Goal: Information Seeking & Learning: Understand process/instructions

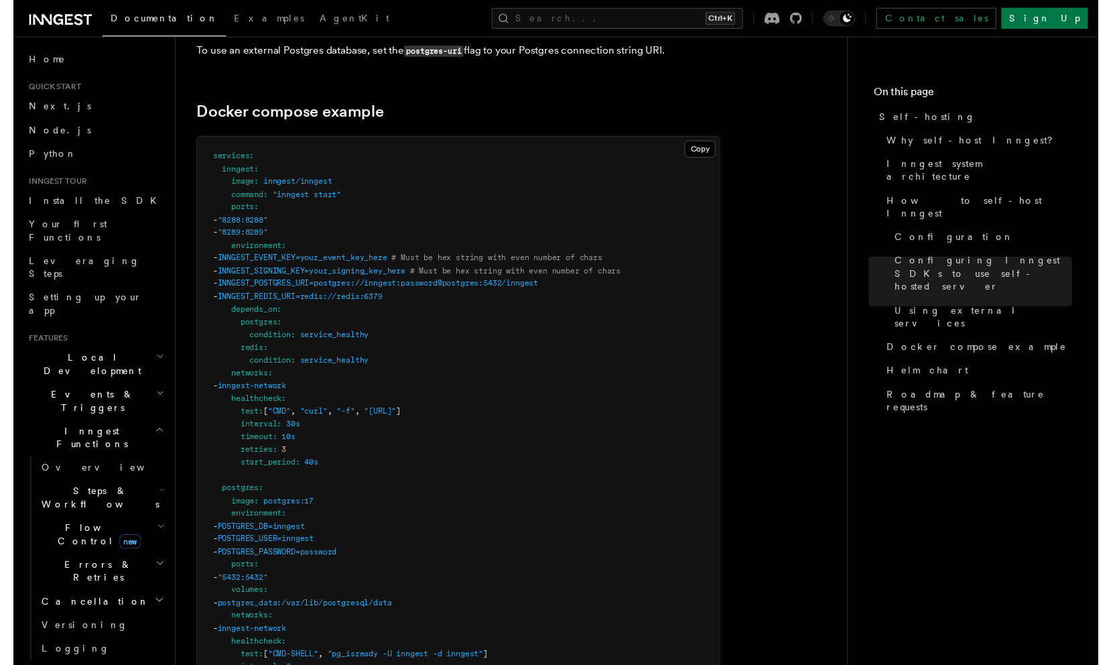
scroll to position [3556, 0]
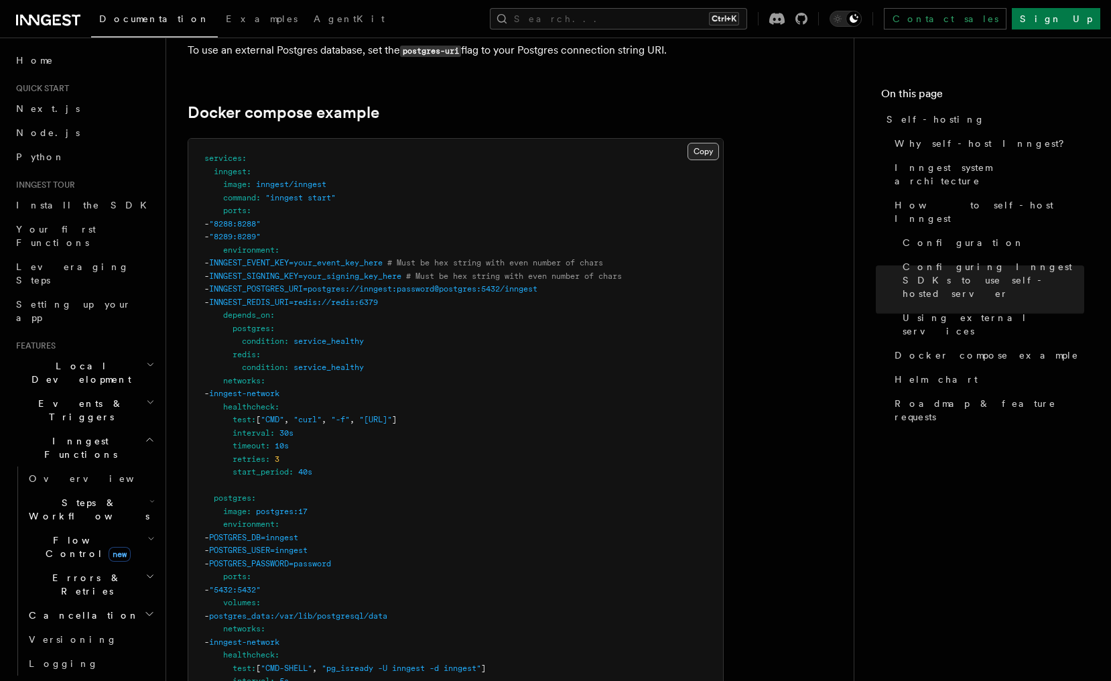
click at [709, 143] on button "Copy Copied" at bounding box center [704, 151] width 32 height 17
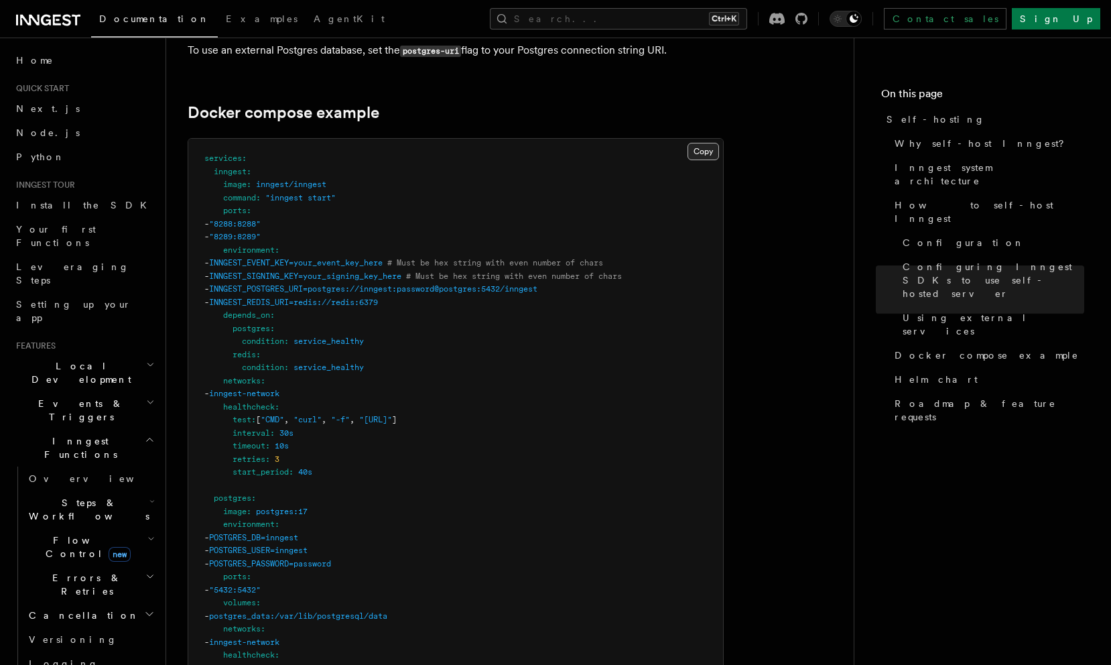
click at [699, 143] on button "Copy Copied" at bounding box center [704, 151] width 32 height 17
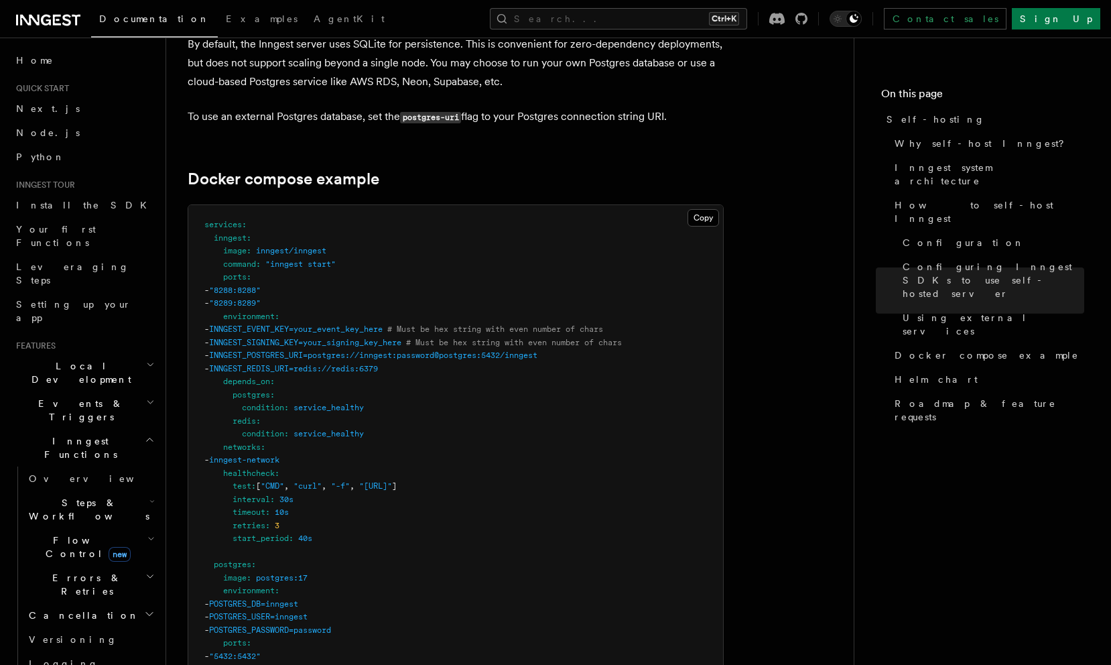
scroll to position [3487, 0]
drag, startPoint x: 332, startPoint y: 345, endPoint x: 470, endPoint y: 349, distance: 138.2
click at [470, 349] on pre "services : inngest : image : inngest/inngest command : "inngest start" ports : …" at bounding box center [455, 652] width 535 height 890
copy span "redis://redis:6379"
click at [406, 353] on span "INNGEST_POSTGRES_URI=postgres://inngest:password@postgres:5432/inngest" at bounding box center [373, 357] width 328 height 9
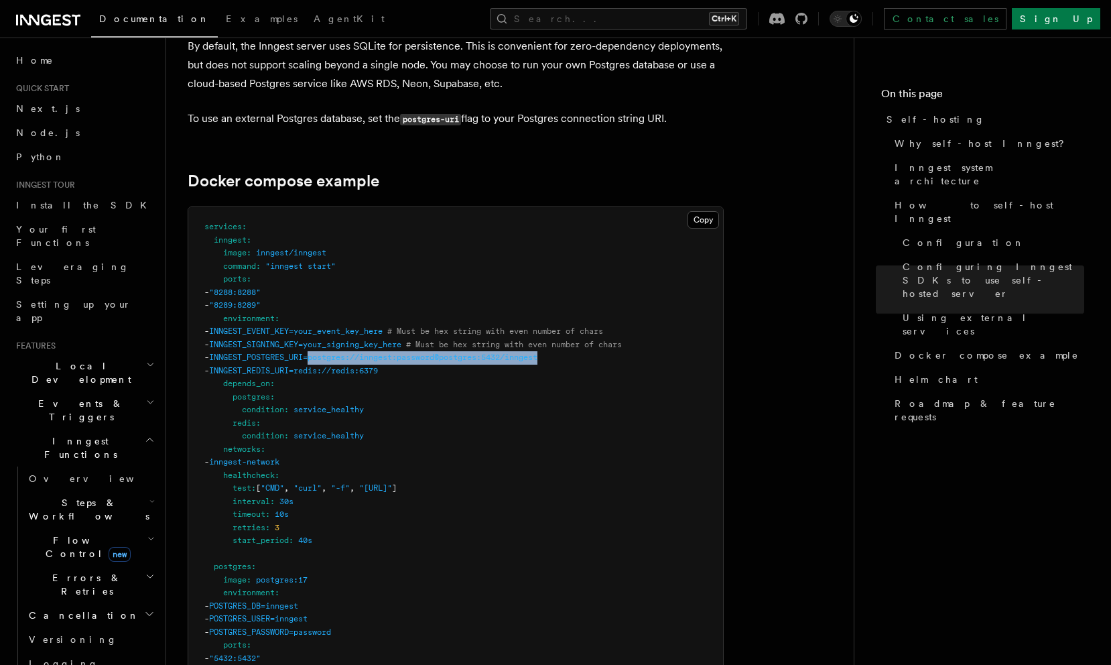
drag, startPoint x: 345, startPoint y: 334, endPoint x: 624, endPoint y: 334, distance: 279.5
click at [624, 334] on pre "services : inngest : image : inngest/inngest command : "inngest start" ports : …" at bounding box center [455, 652] width 535 height 890
copy span "postgres://inngest:password@postgres:5432/inngest"
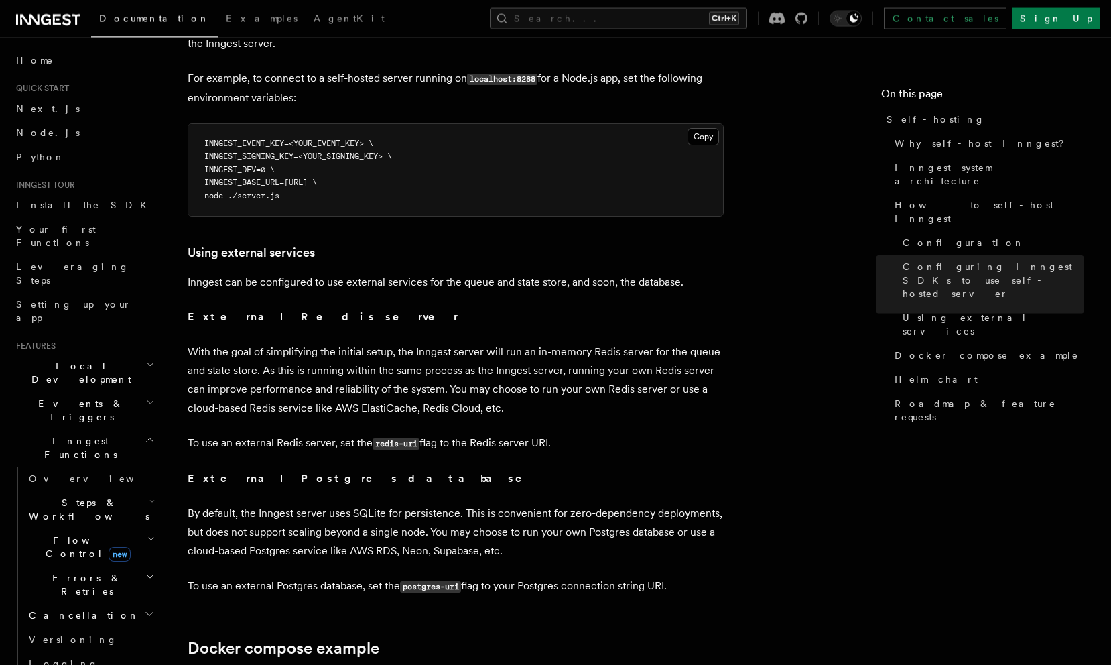
scroll to position [3009, 0]
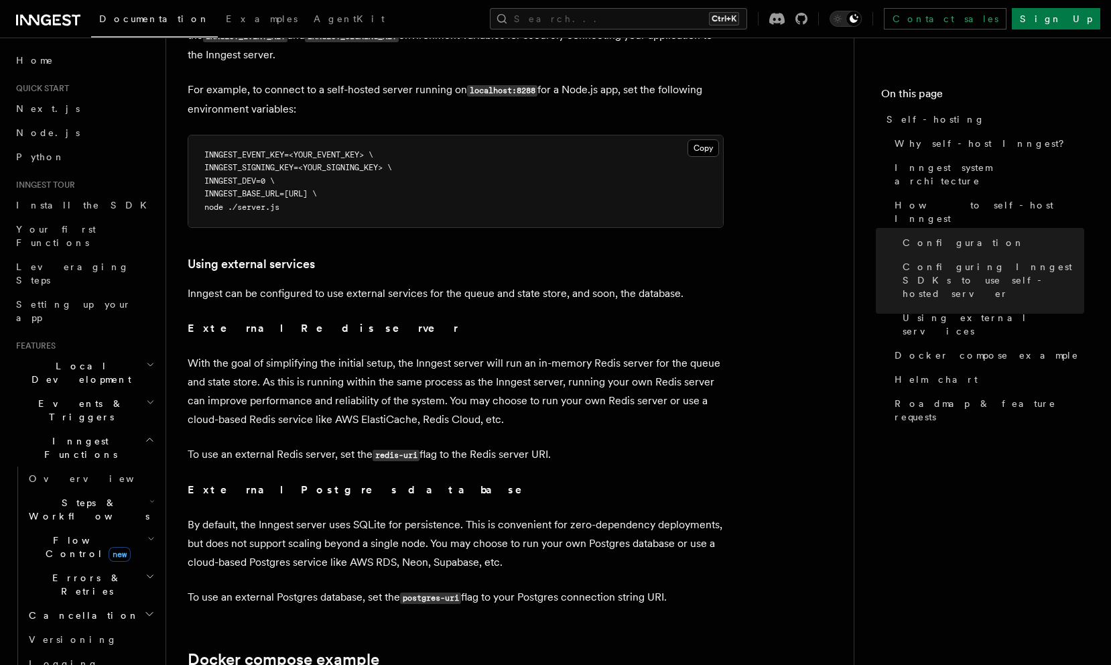
drag, startPoint x: 291, startPoint y: 166, endPoint x: 464, endPoint y: 166, distance: 173.0
click at [464, 166] on pre "INNGEST_EVENT_KEY=<YOUR_EVENT_KEY> \ INNGEST_SIGNING_KEY=<YOUR_SIGNING_KEY> \ I…" at bounding box center [455, 181] width 535 height 93
copy span "INNGEST_BASE_URL=http://localhost:8288 \"
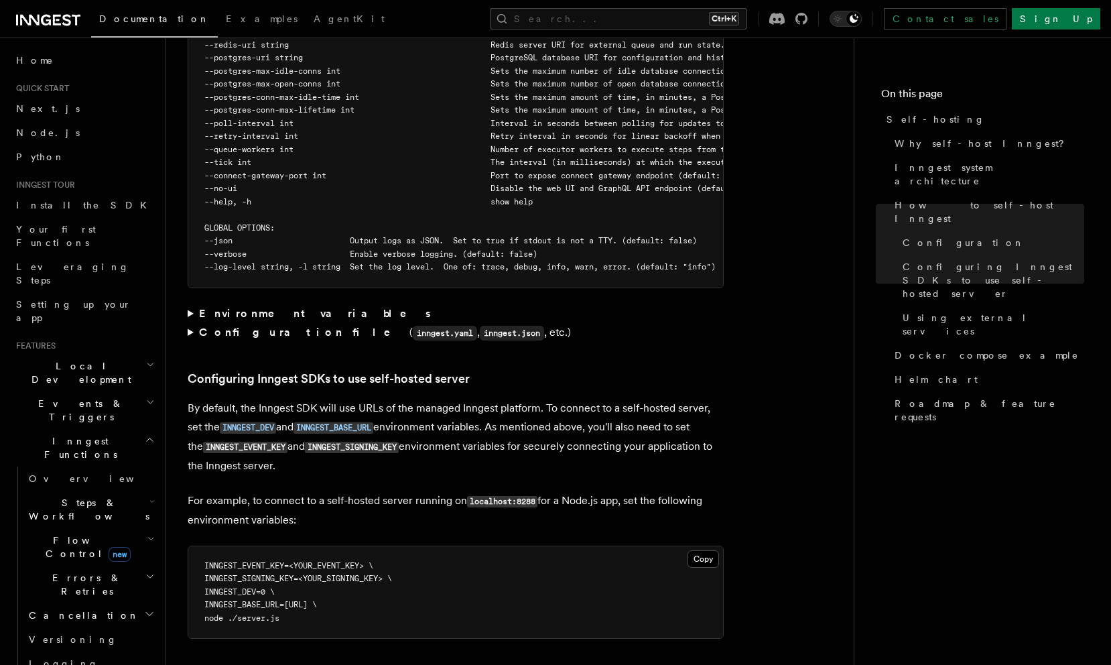
scroll to position [2598, 0]
click at [253, 304] on summary "Environment variables" at bounding box center [456, 313] width 536 height 19
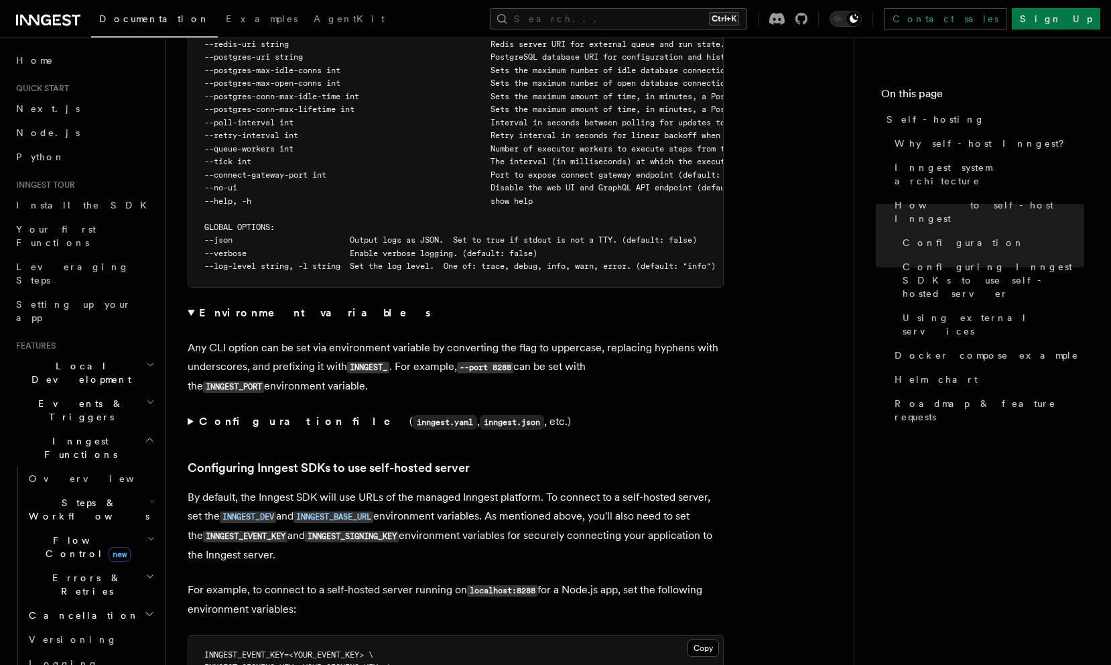
click at [256, 306] on strong "Environment variables" at bounding box center [316, 312] width 234 height 13
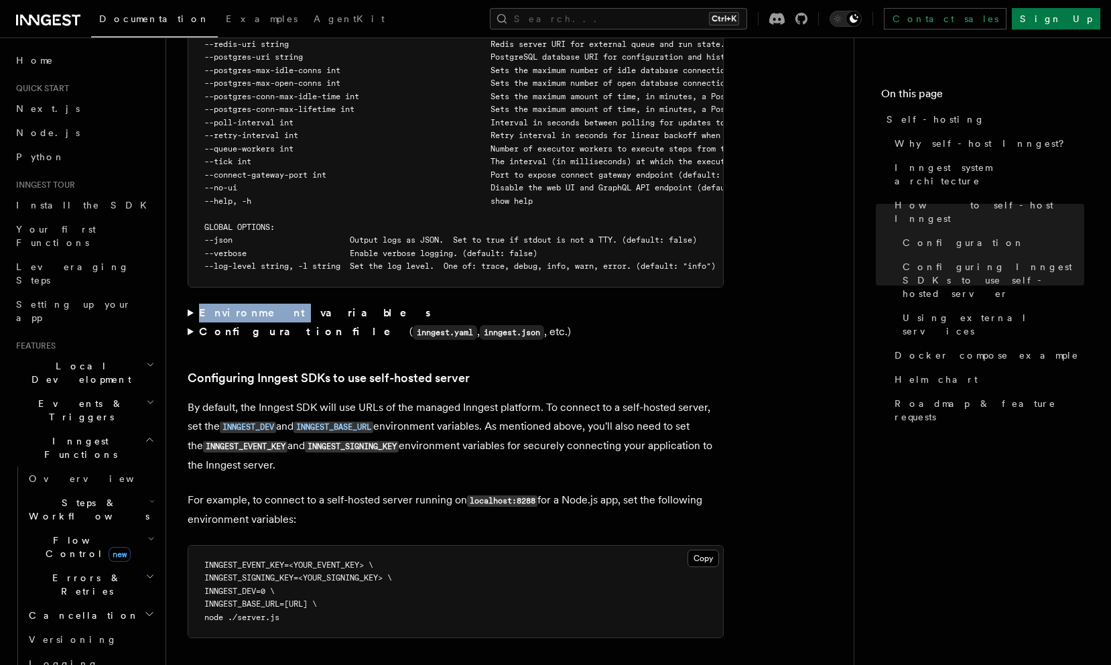
click at [256, 306] on strong "Environment variables" at bounding box center [316, 312] width 234 height 13
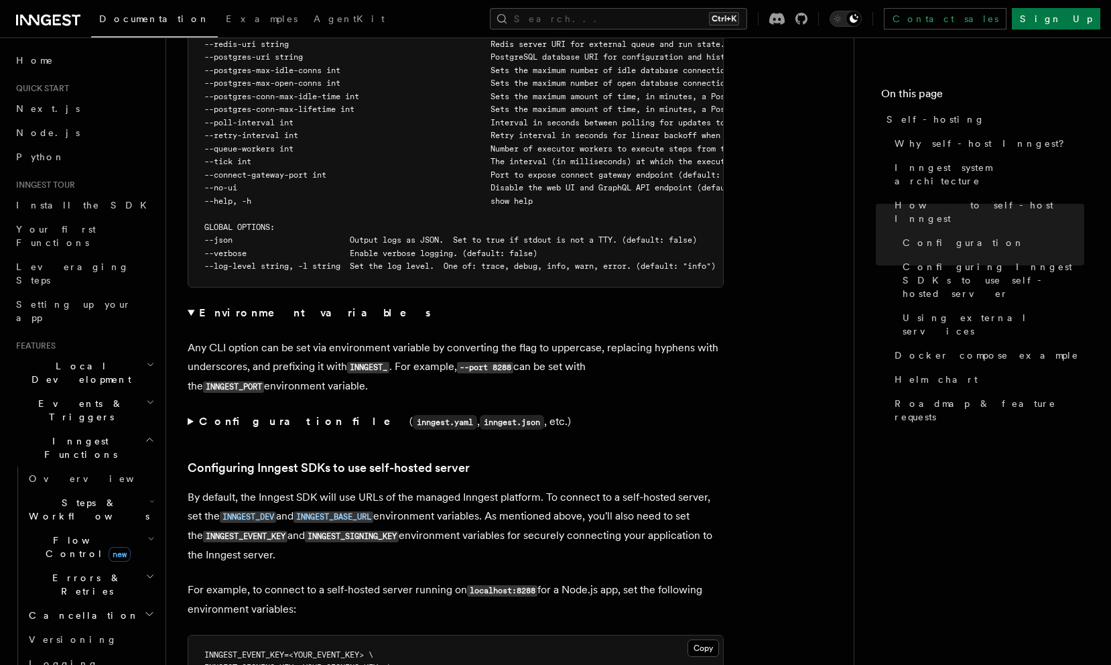
click at [245, 339] on p "Any CLI option can be set via environment variable by converting the flag to up…" at bounding box center [456, 368] width 536 height 58
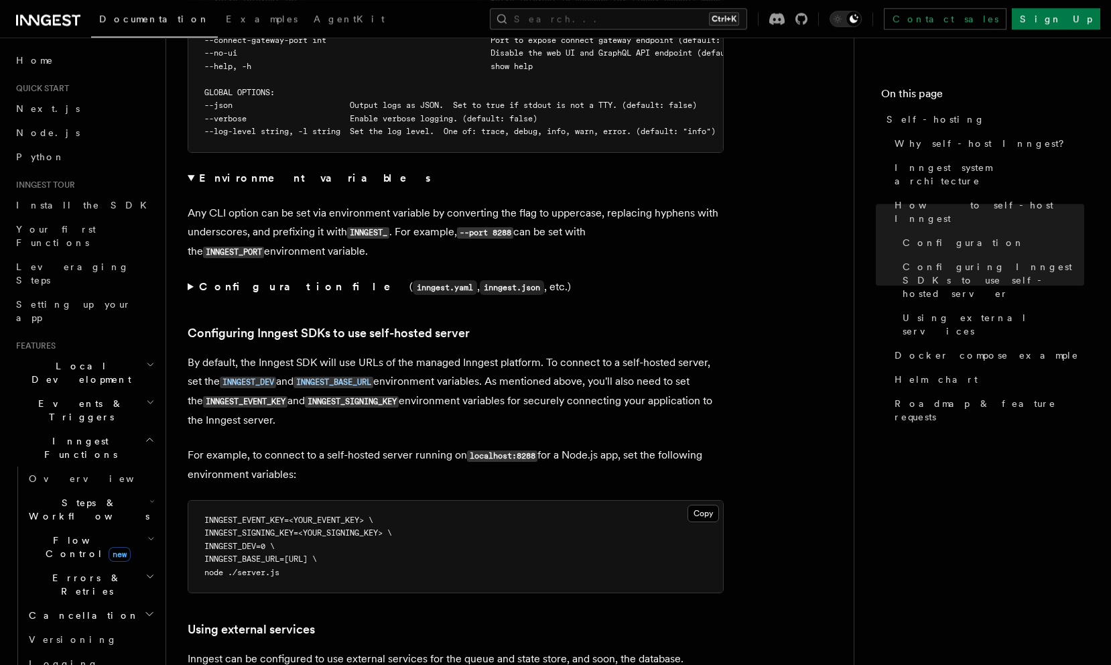
scroll to position [2735, 0]
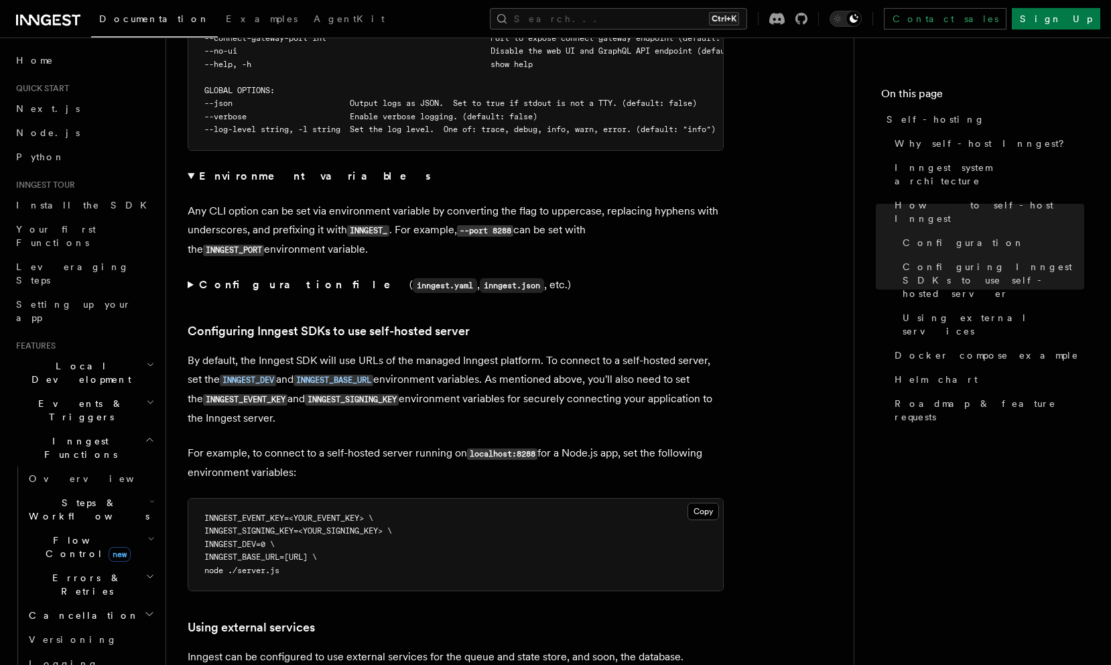
click at [625, 618] on h3 "Using external services" at bounding box center [456, 627] width 536 height 19
click at [373, 375] on code "INNGEST_BASE_URL" at bounding box center [334, 380] width 80 height 11
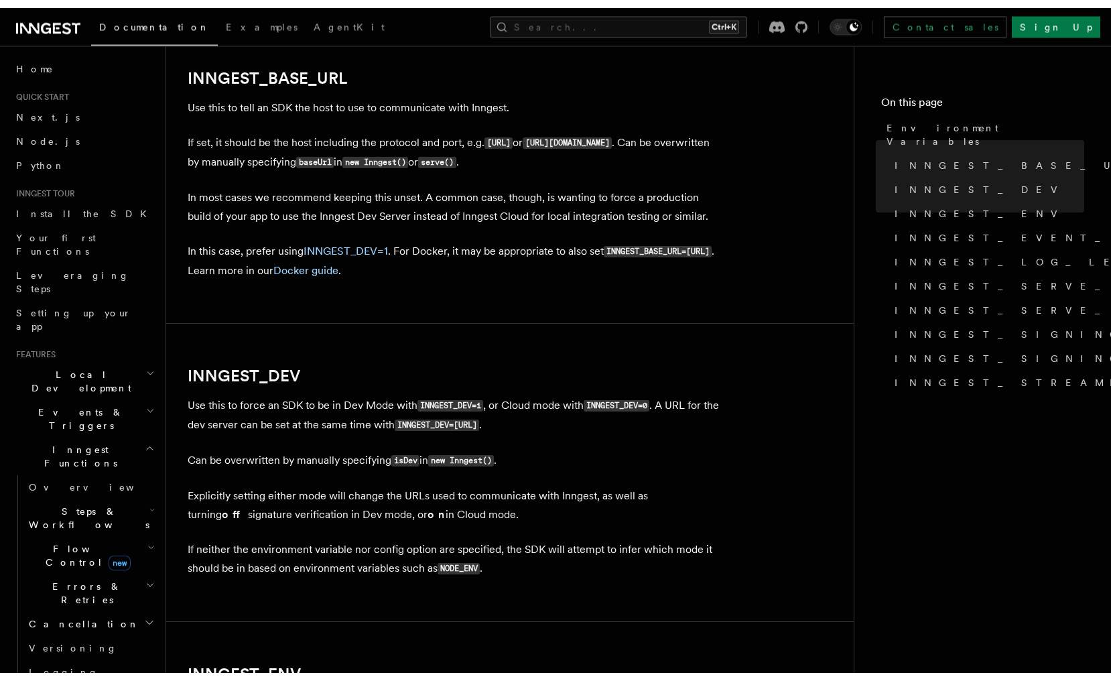
scroll to position [710, 0]
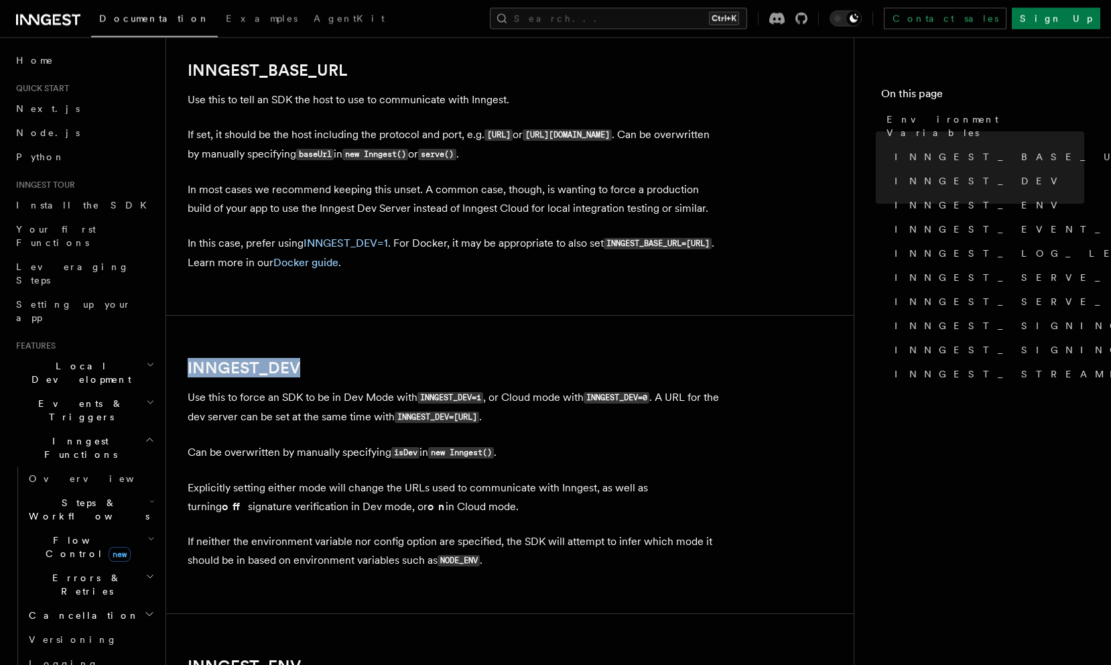
drag, startPoint x: 278, startPoint y: 373, endPoint x: 121, endPoint y: 373, distance: 156.9
copy link "INNGEST_DEV"
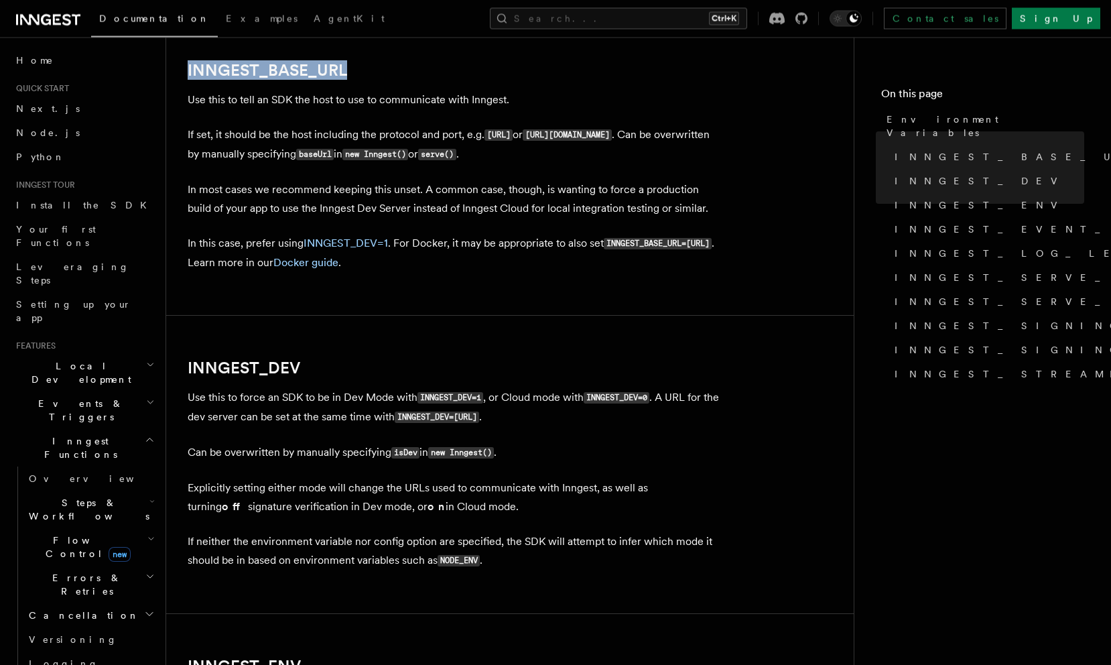
drag, startPoint x: 346, startPoint y: 76, endPoint x: 178, endPoint y: 84, distance: 168.5
copy link "INNGEST_BASE_URL"
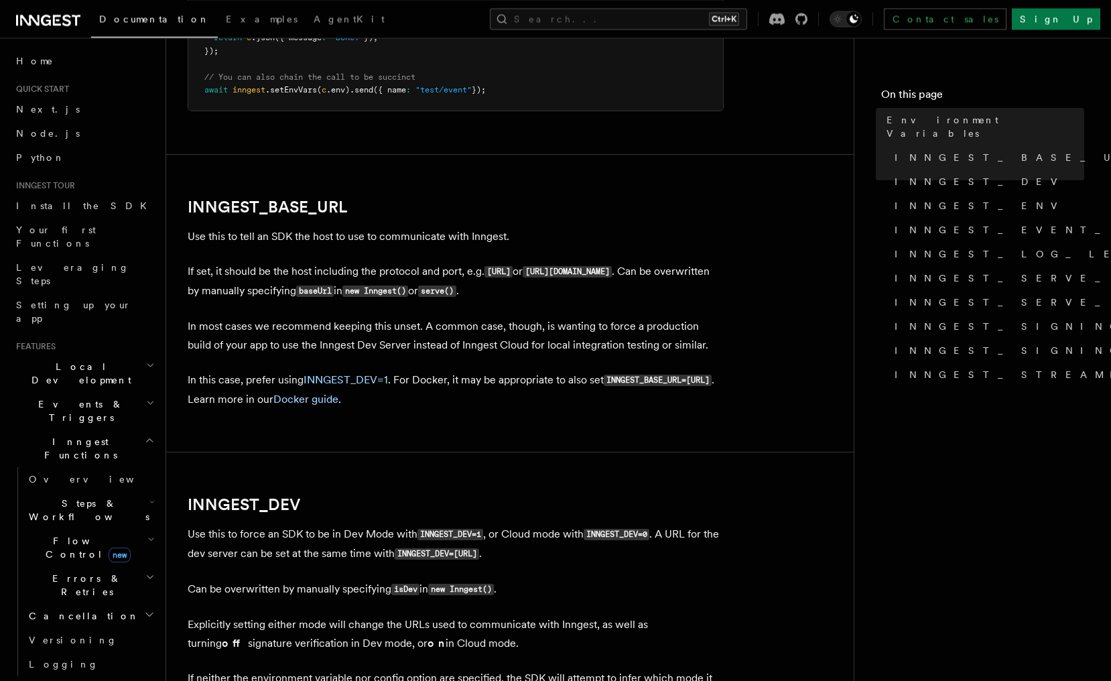
click at [388, 272] on p "If set, it should be the host including the protocol and port, e.g. http://loca…" at bounding box center [456, 281] width 536 height 39
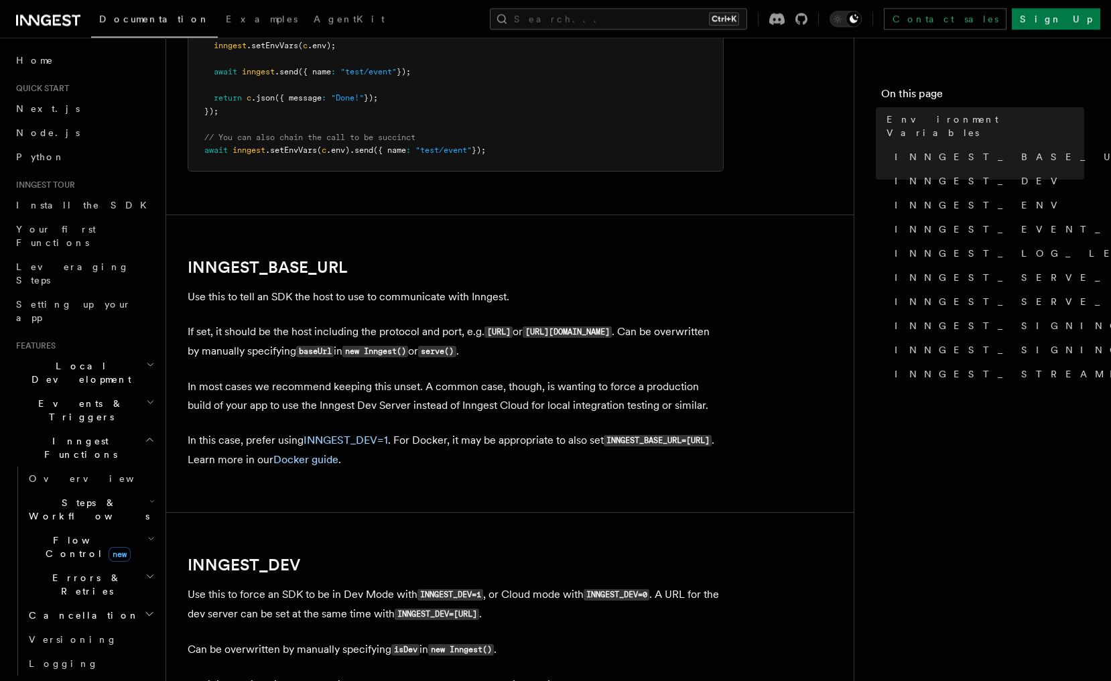
scroll to position [505, 0]
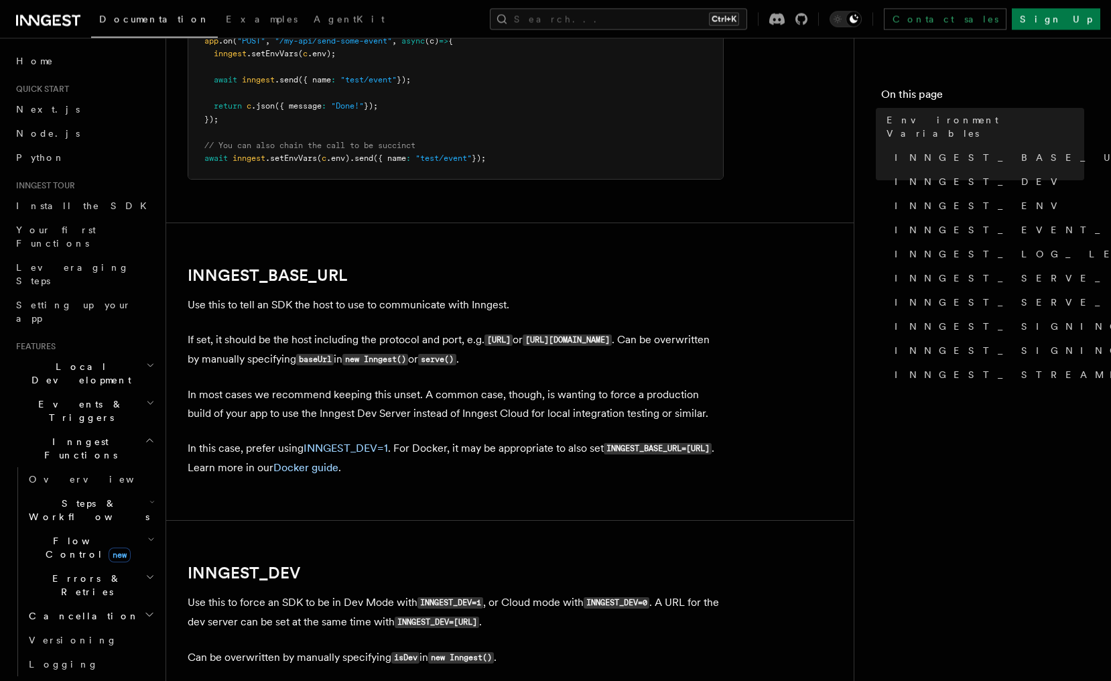
drag, startPoint x: 490, startPoint y: 345, endPoint x: 591, endPoint y: 343, distance: 100.6
click at [513, 343] on code "[URL]" at bounding box center [499, 340] width 28 height 11
copy code "[URL]"
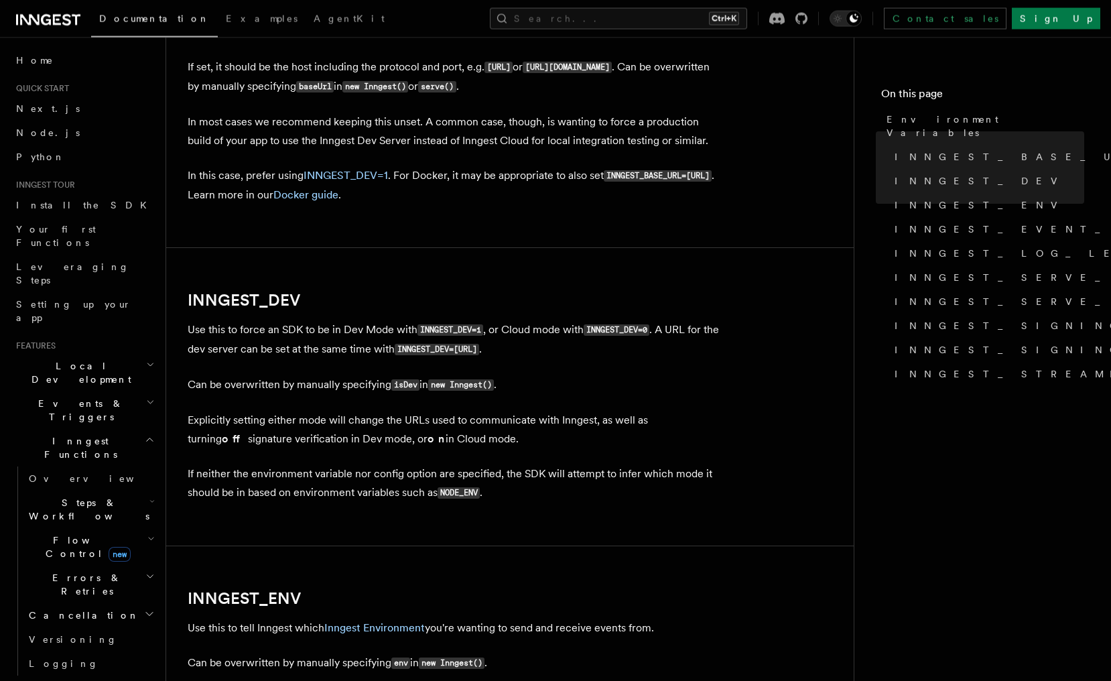
scroll to position [778, 0]
click at [428, 336] on code "INNGEST_DEV=1" at bounding box center [451, 329] width 66 height 11
drag, startPoint x: 585, startPoint y: 358, endPoint x: 318, endPoint y: 357, distance: 266.1
click at [335, 357] on p "Use this to force an SDK to be in Dev Mode with INNGEST_DEV=1 , or Cloud mode w…" at bounding box center [456, 339] width 536 height 39
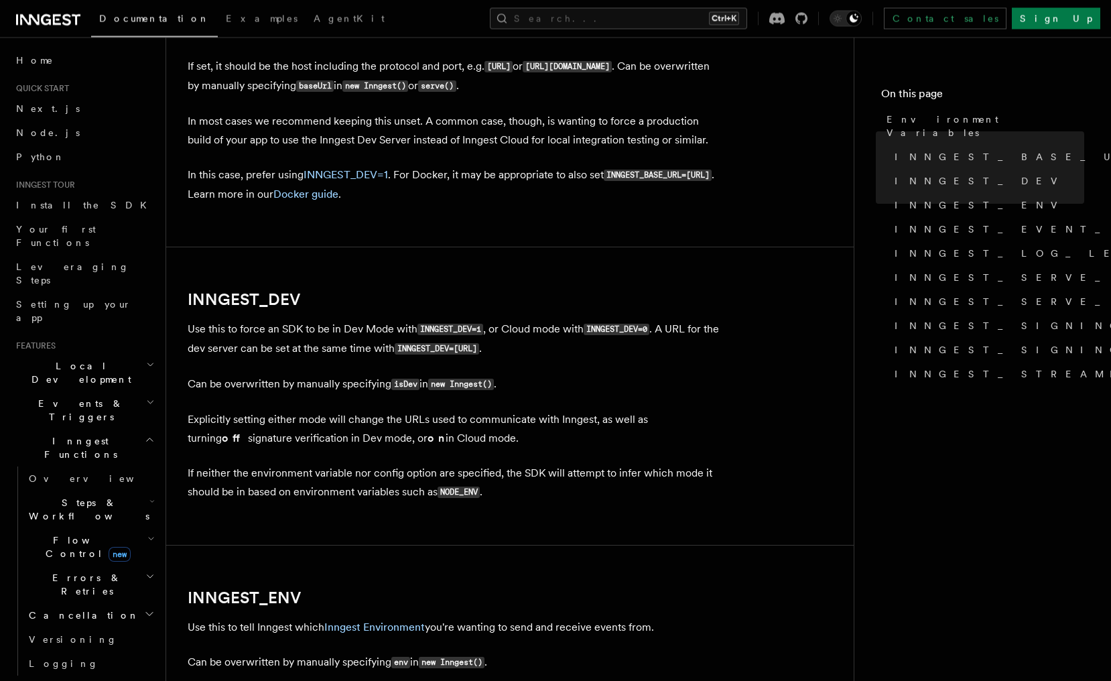
click at [600, 385] on p "Can be overwritten by manually specifying isDev in new Inngest() ." at bounding box center [456, 384] width 536 height 19
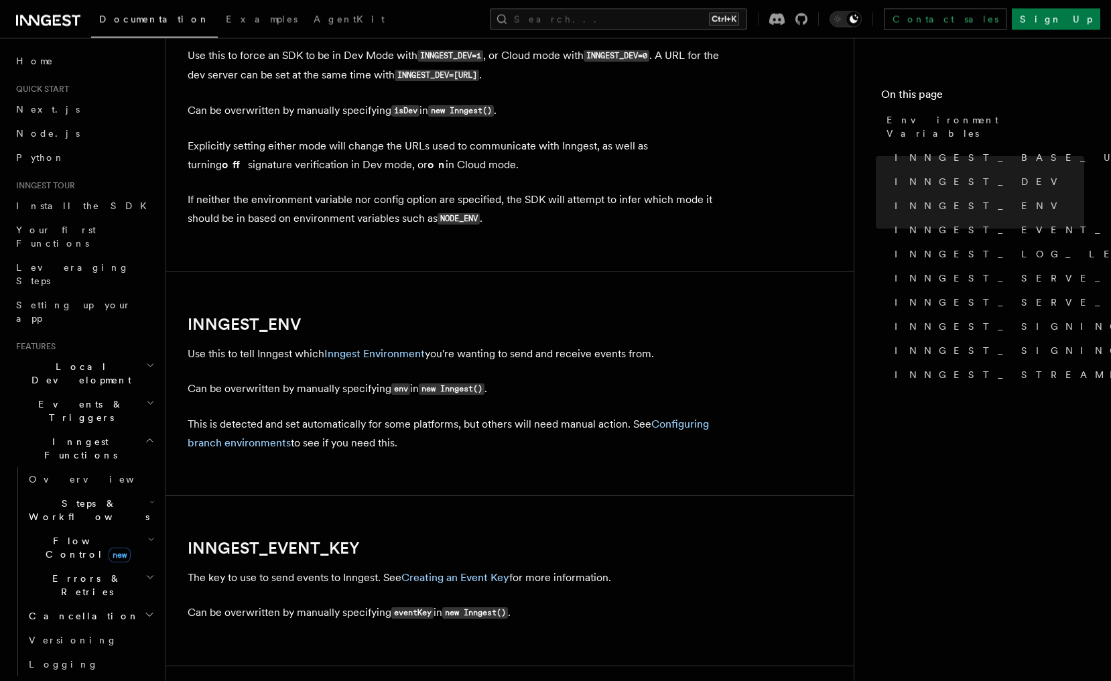
scroll to position [1052, 0]
click at [271, 446] on link "Configuring branch environments" at bounding box center [449, 434] width 522 height 32
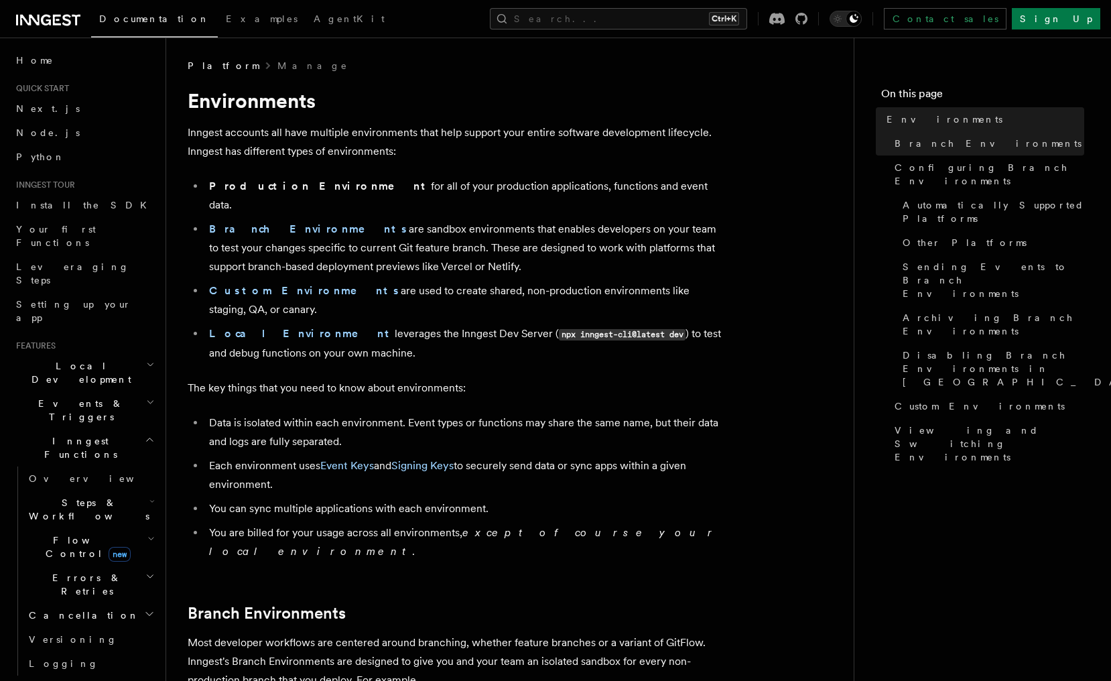
click at [289, 178] on li "Production Environment for all of your production applications, functions and e…" at bounding box center [464, 196] width 519 height 38
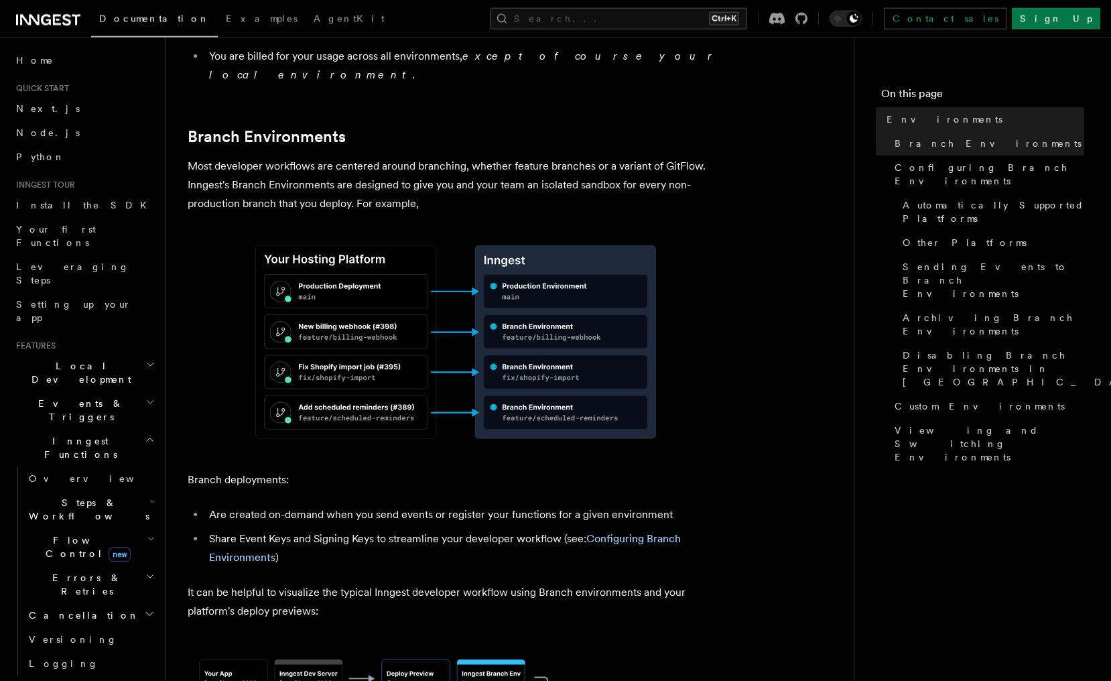
scroll to position [479, 0]
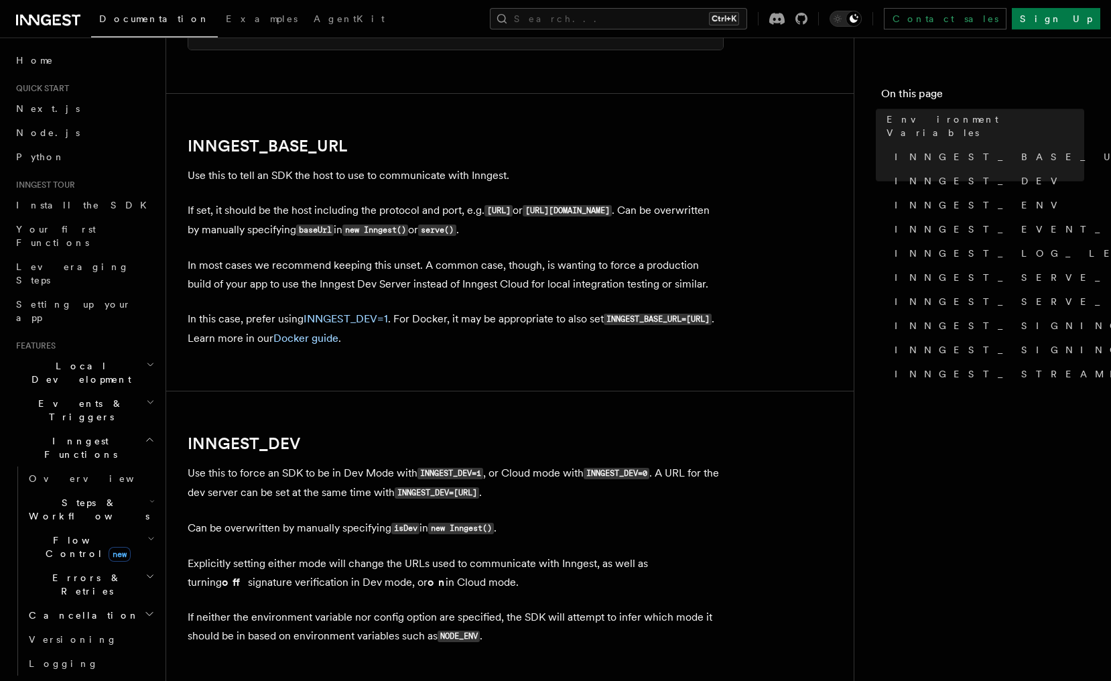
scroll to position [634, 0]
drag, startPoint x: 247, startPoint y: 460, endPoint x: 188, endPoint y: 459, distance: 59.7
copy link "INNGEST_DEV"
click at [402, 450] on h2 "INNGEST_DEV" at bounding box center [456, 444] width 536 height 19
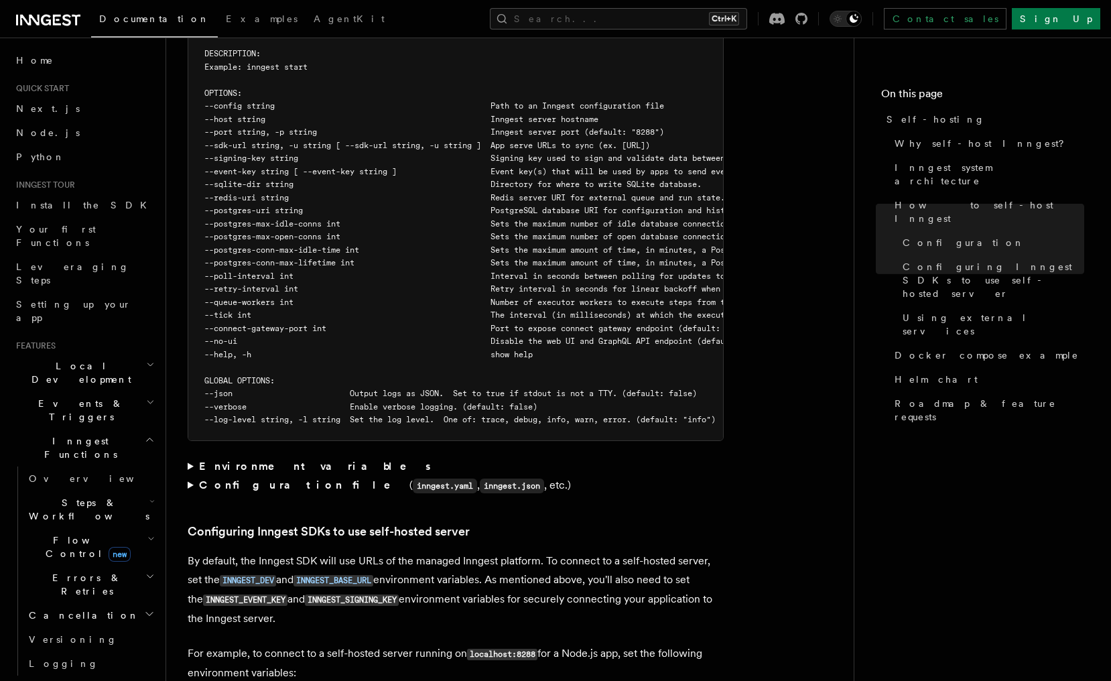
scroll to position [2462, 0]
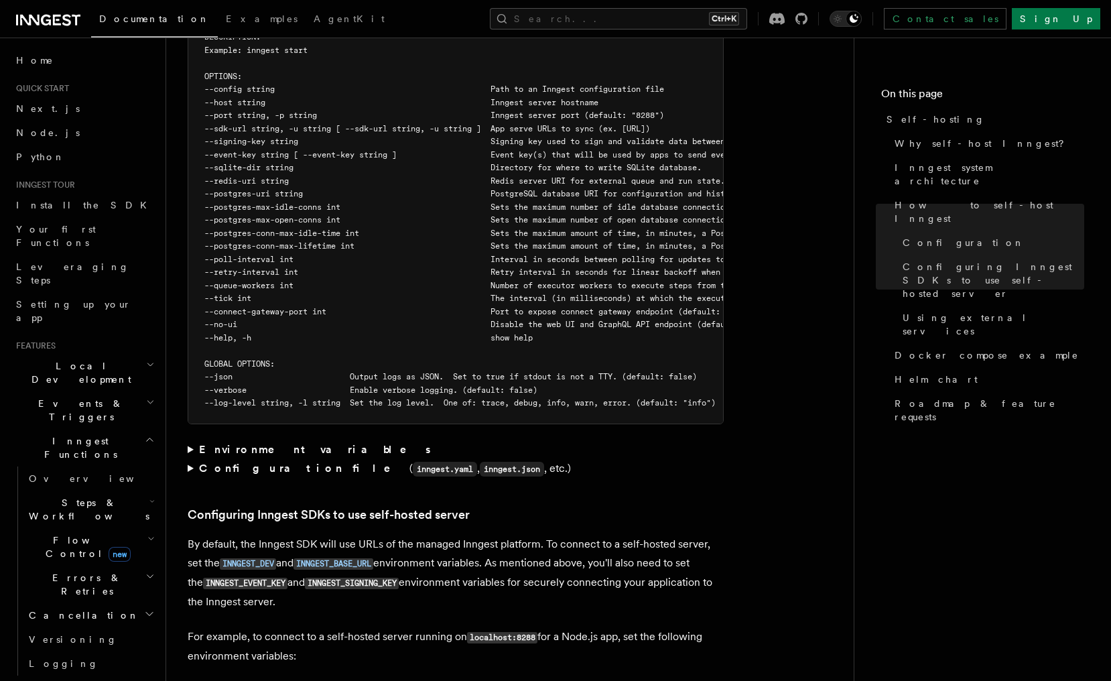
click at [262, 443] on strong "Environment variables" at bounding box center [316, 449] width 234 height 13
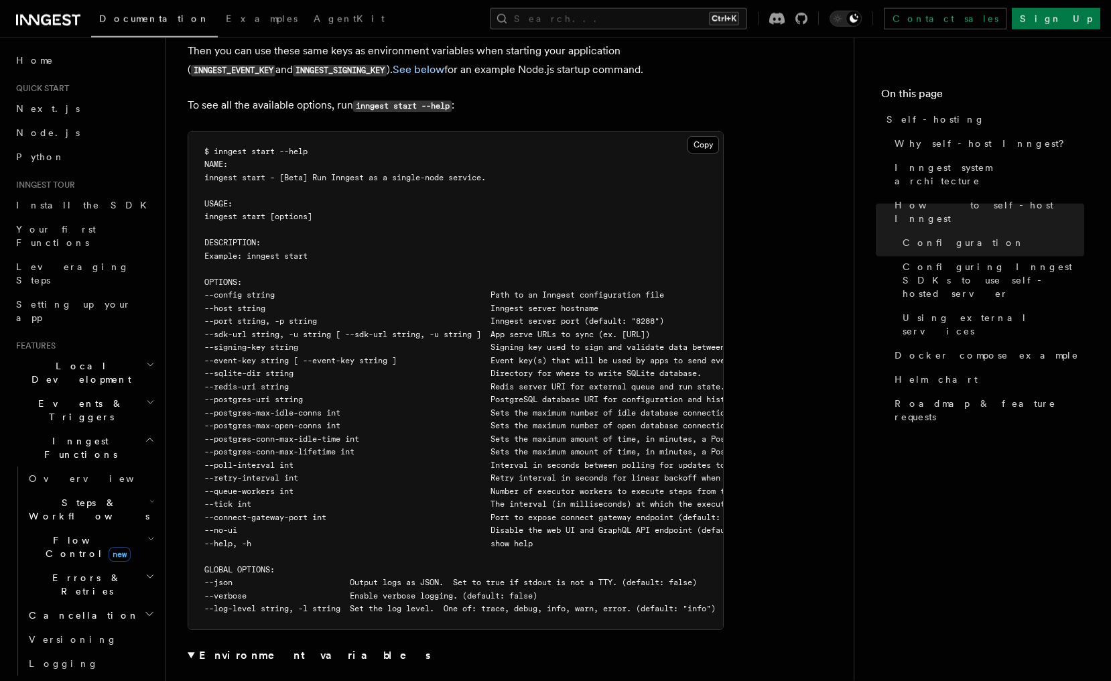
scroll to position [2256, 0]
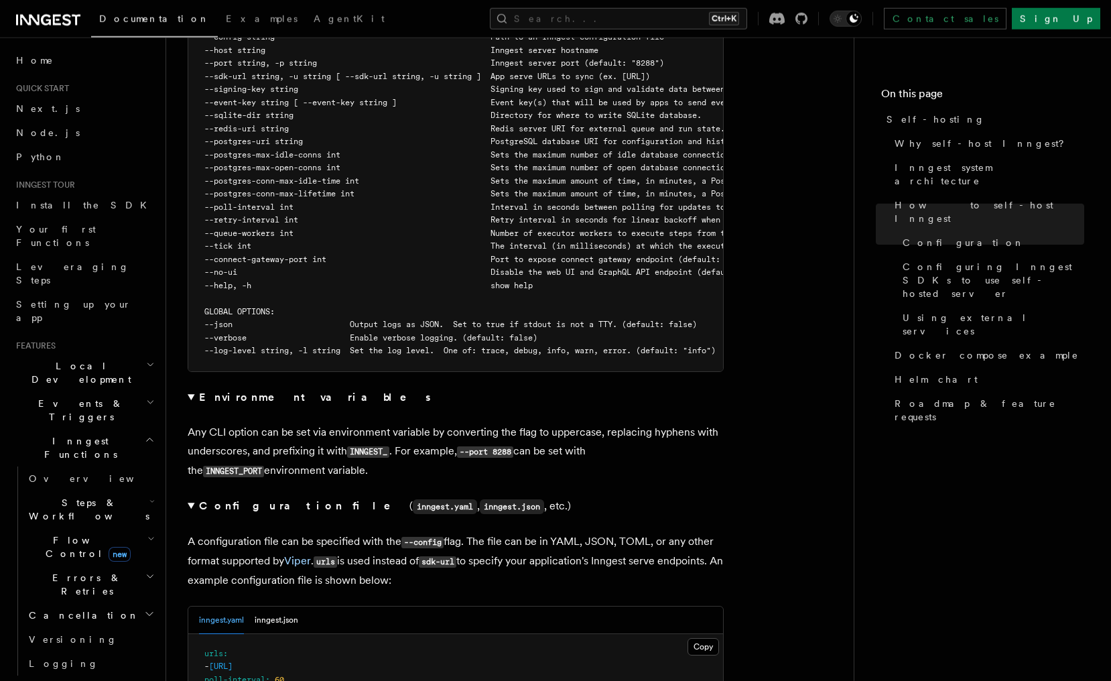
scroll to position [2530, 0]
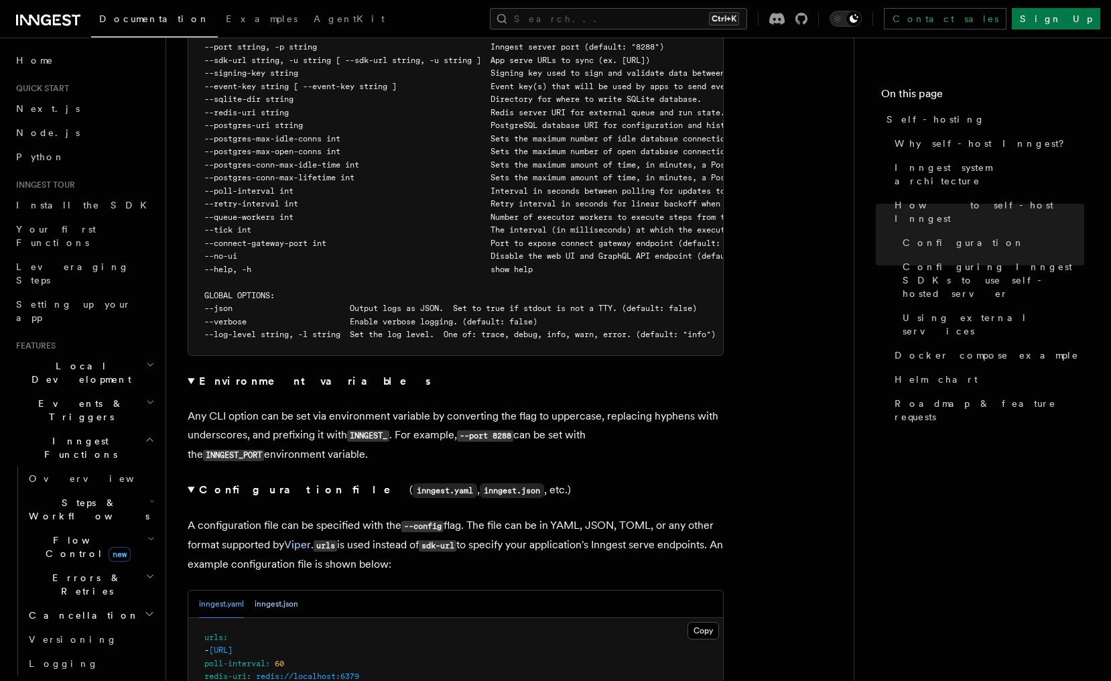
click at [275, 591] on button "inngest.json" at bounding box center [277, 604] width 44 height 27
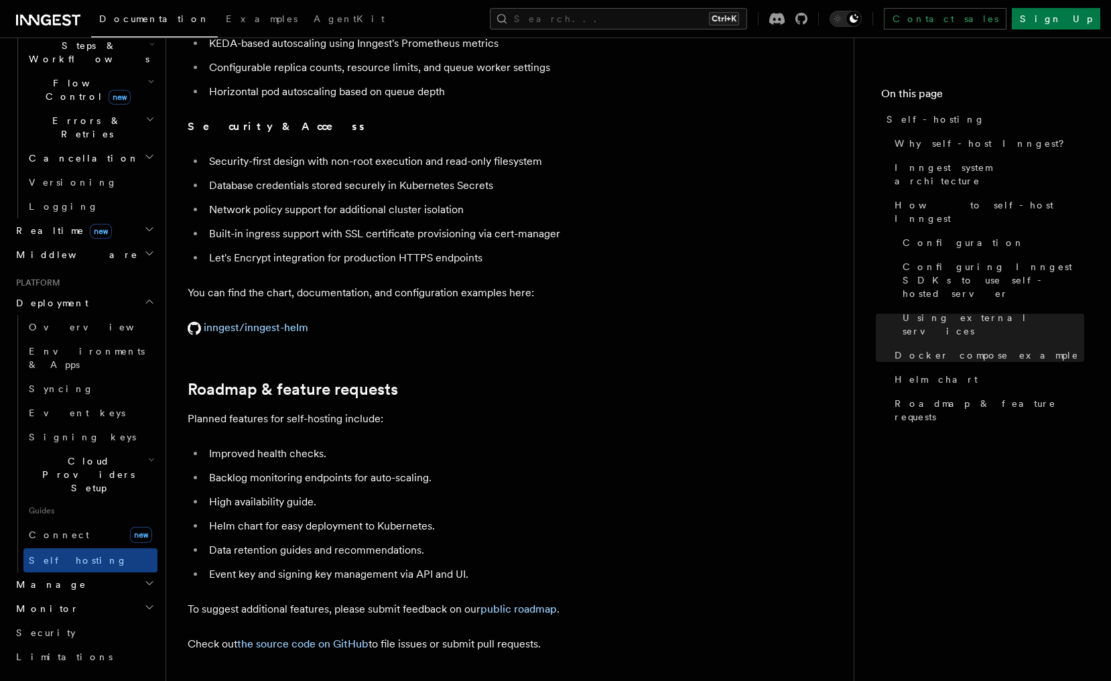
scroll to position [459, 0]
click at [148, 453] on icon "button" at bounding box center [151, 458] width 7 height 11
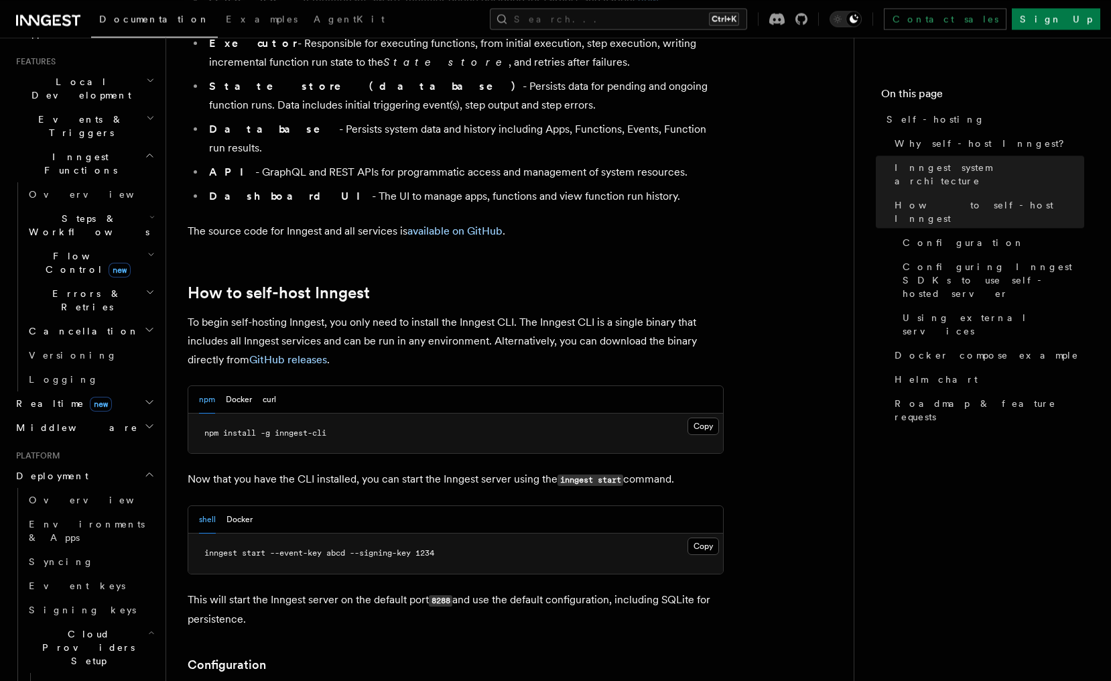
scroll to position [1121, 0]
click at [237, 387] on button "Docker" at bounding box center [239, 400] width 26 height 27
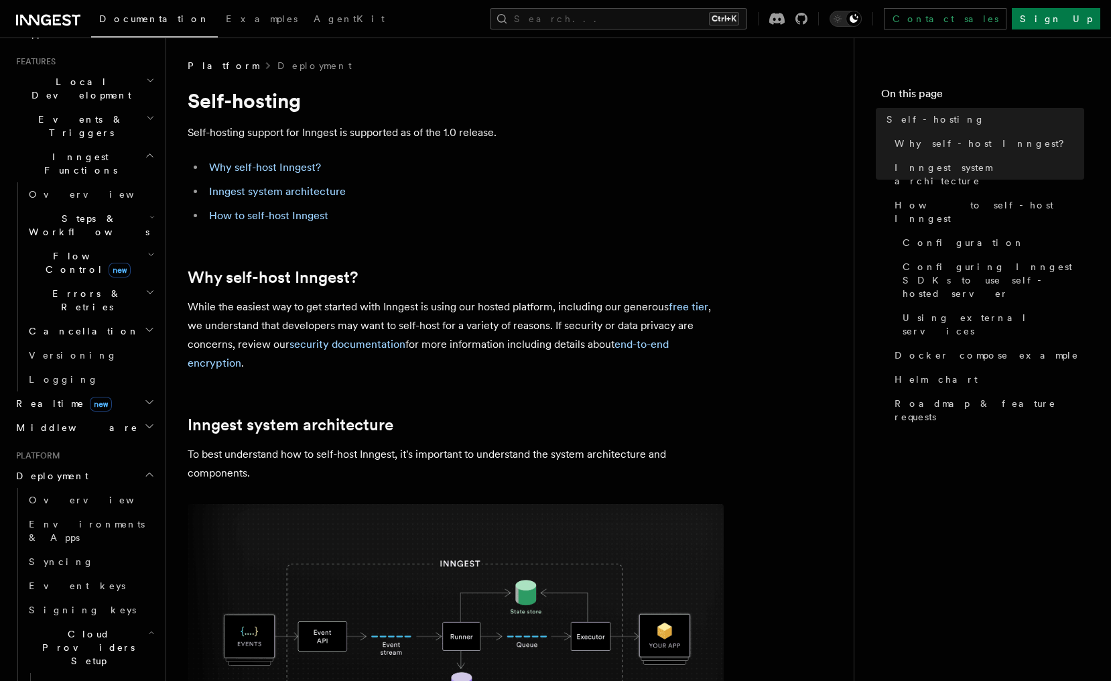
scroll to position [0, 0]
click at [281, 222] on link "How to self-host Inngest" at bounding box center [268, 215] width 119 height 13
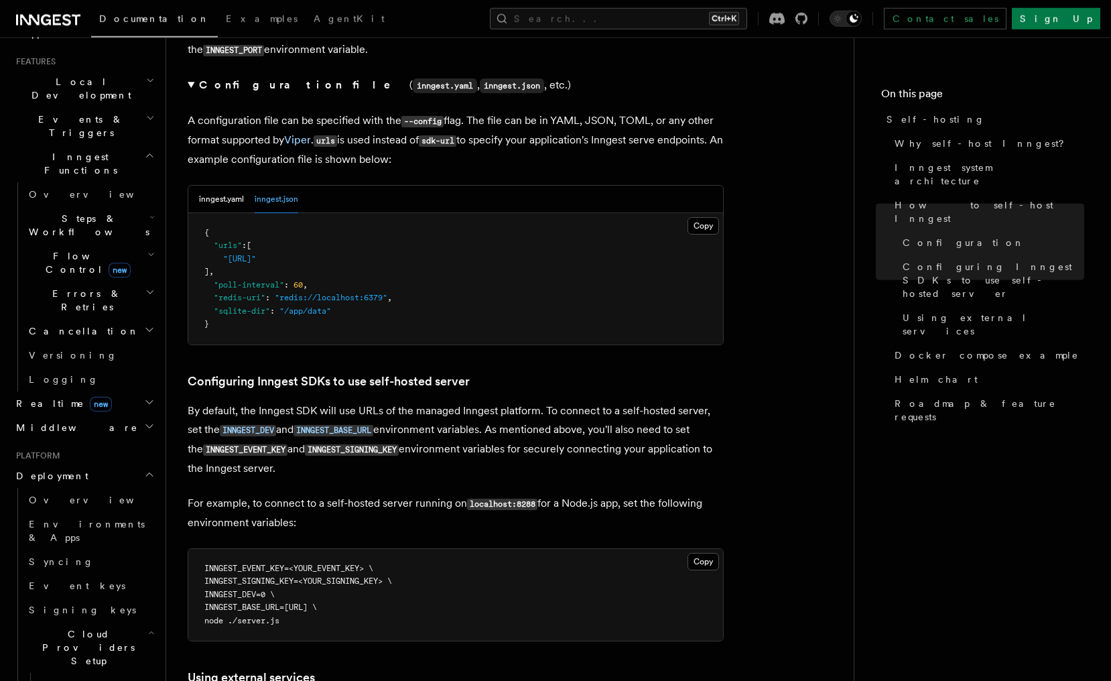
scroll to position [2935, 0]
click at [276, 424] on code "INNGEST_DEV" at bounding box center [248, 429] width 56 height 11
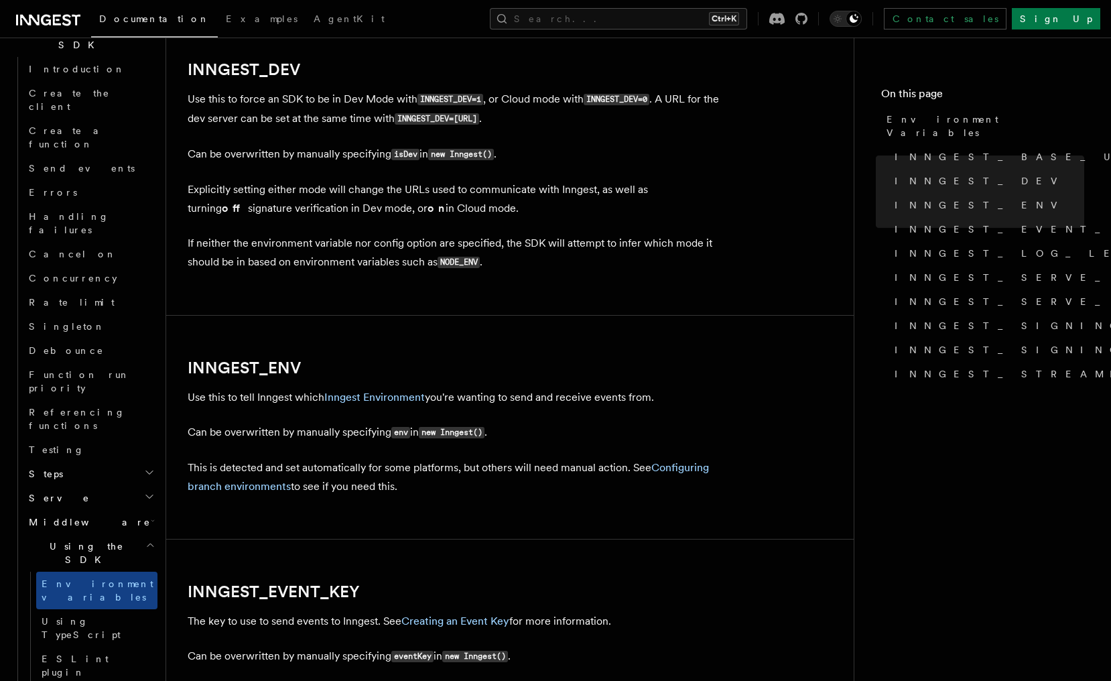
scroll to position [922, 0]
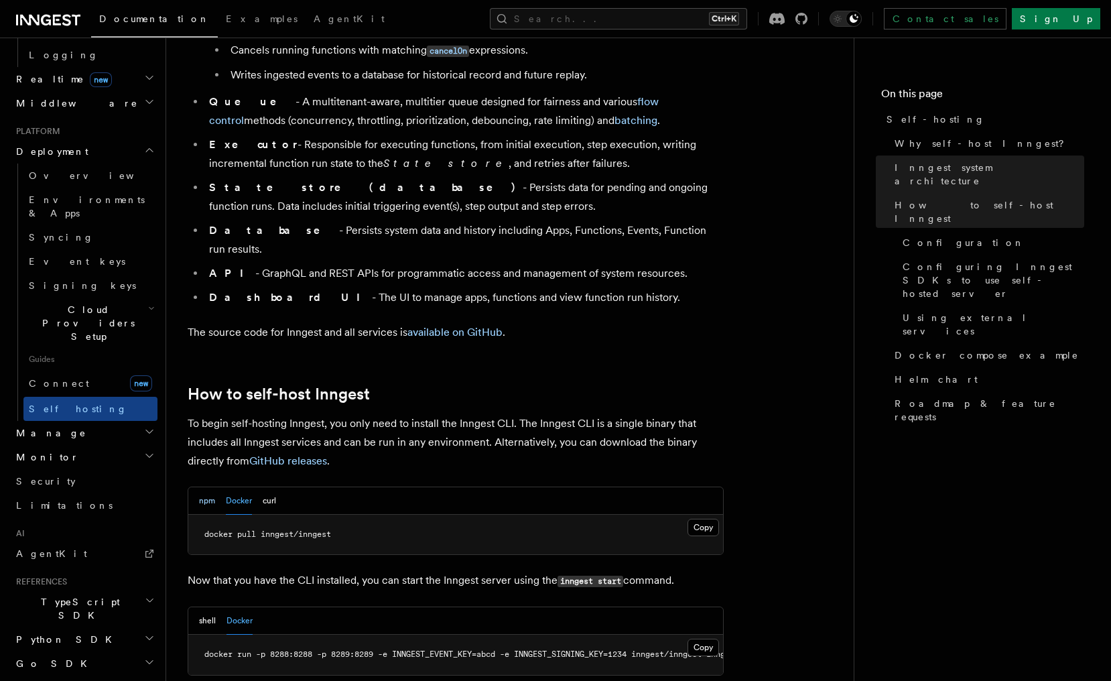
click at [199, 487] on button "npm" at bounding box center [207, 500] width 16 height 27
click at [212, 607] on button "shell" at bounding box center [207, 620] width 17 height 27
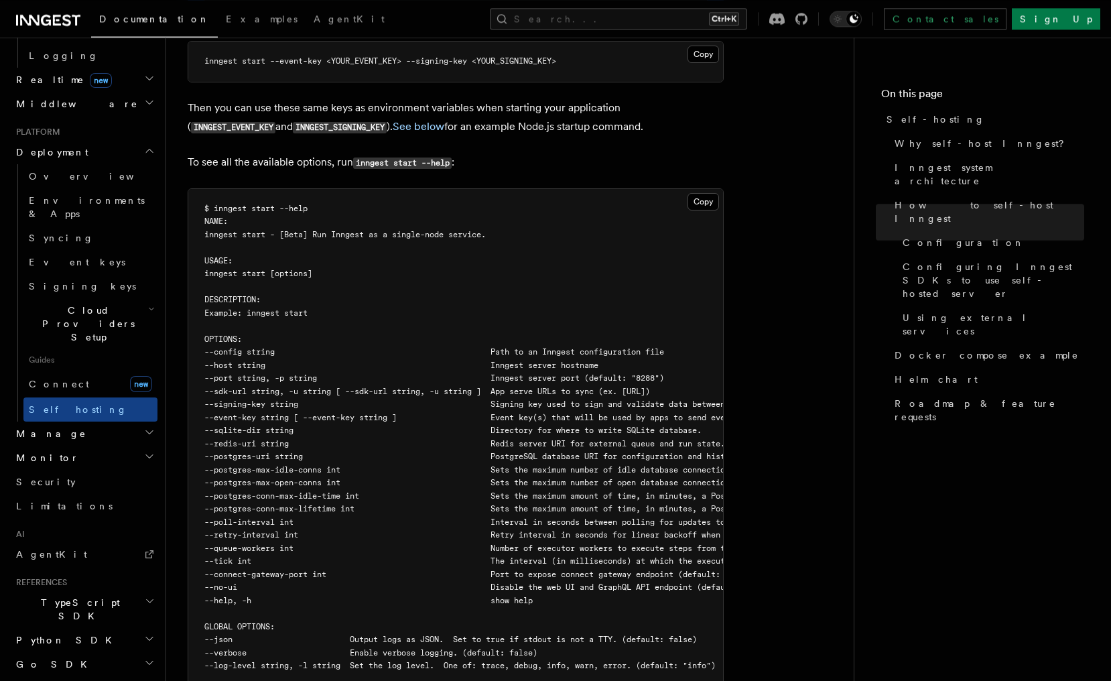
scroll to position [2198, 0]
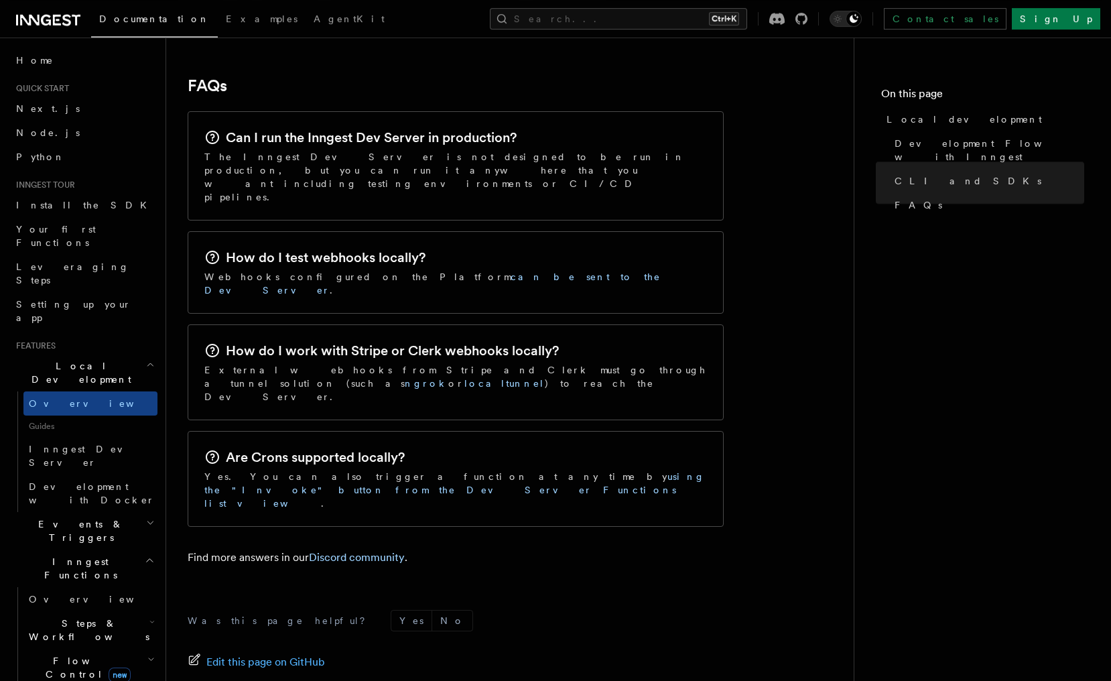
scroll to position [2069, 0]
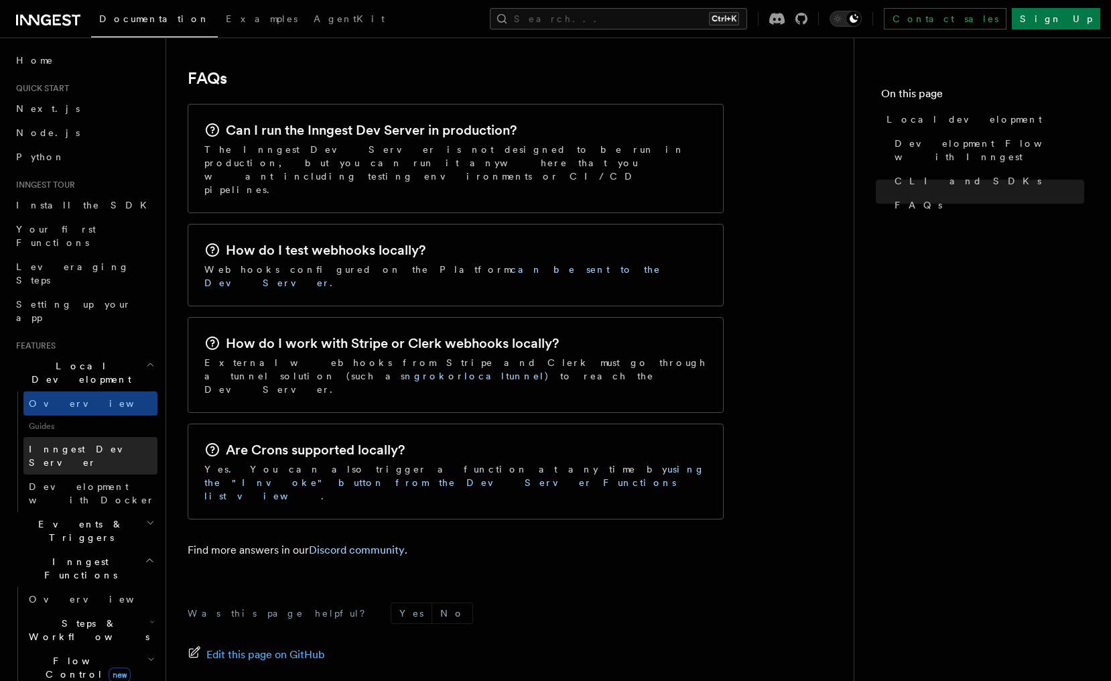
click at [99, 442] on span "Inngest Dev Server" at bounding box center [93, 455] width 129 height 27
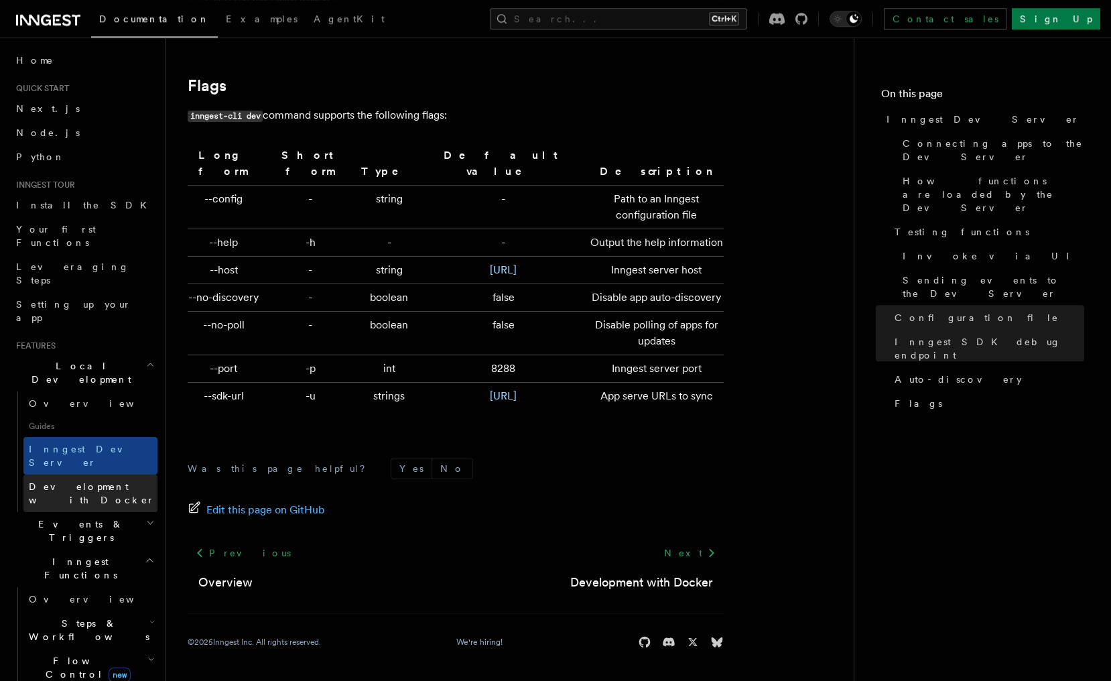
scroll to position [4366, 0]
click at [60, 481] on span "Development with Docker" at bounding box center [92, 493] width 126 height 24
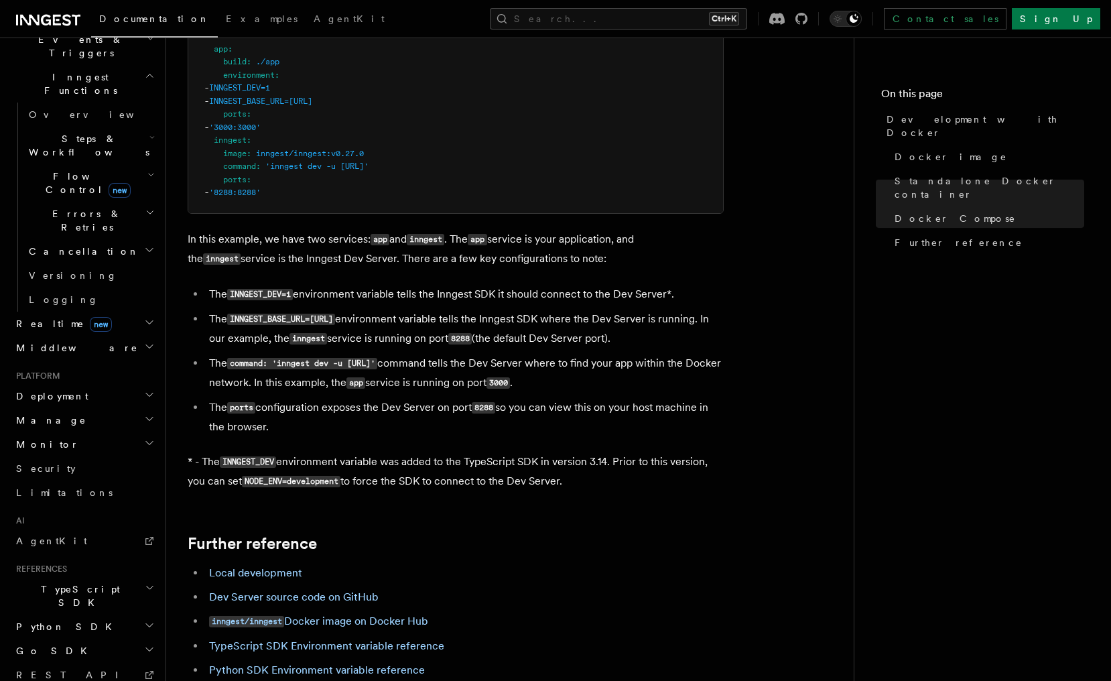
scroll to position [485, 0]
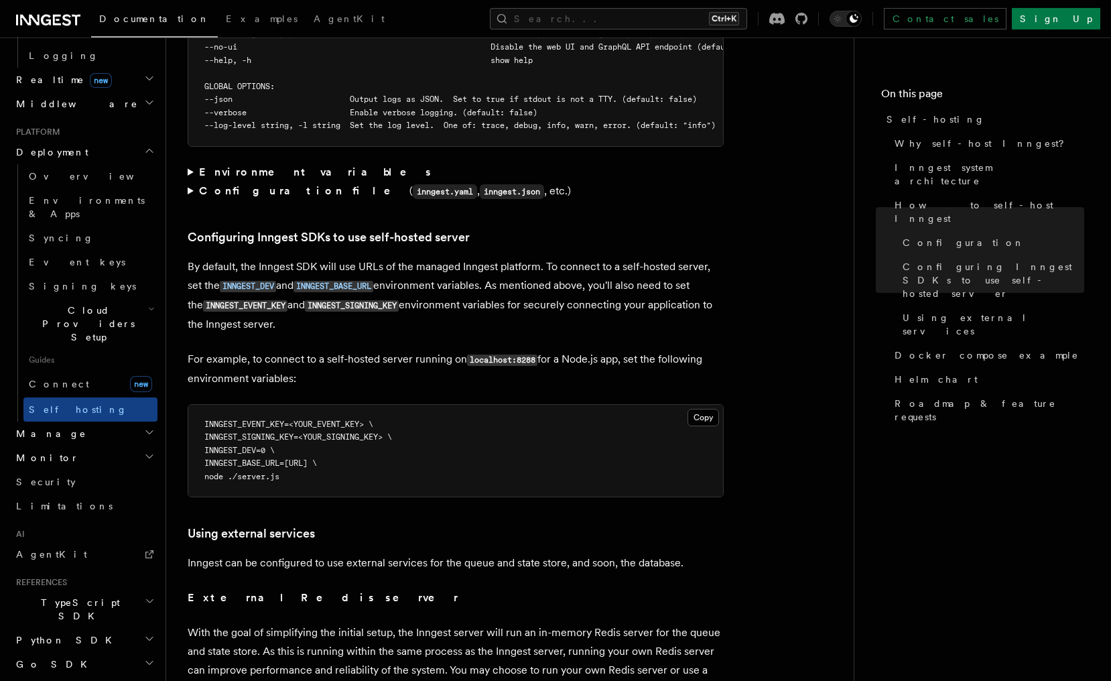
scroll to position [2735, 0]
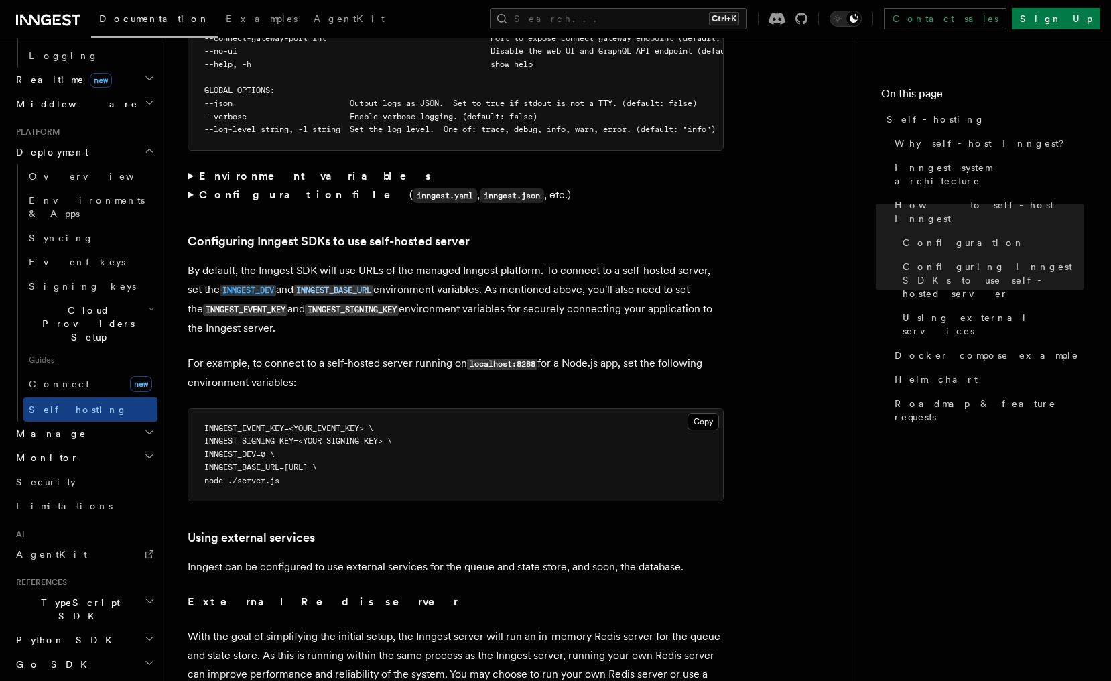
click at [245, 285] on code "INNGEST_DEV" at bounding box center [248, 290] width 56 height 11
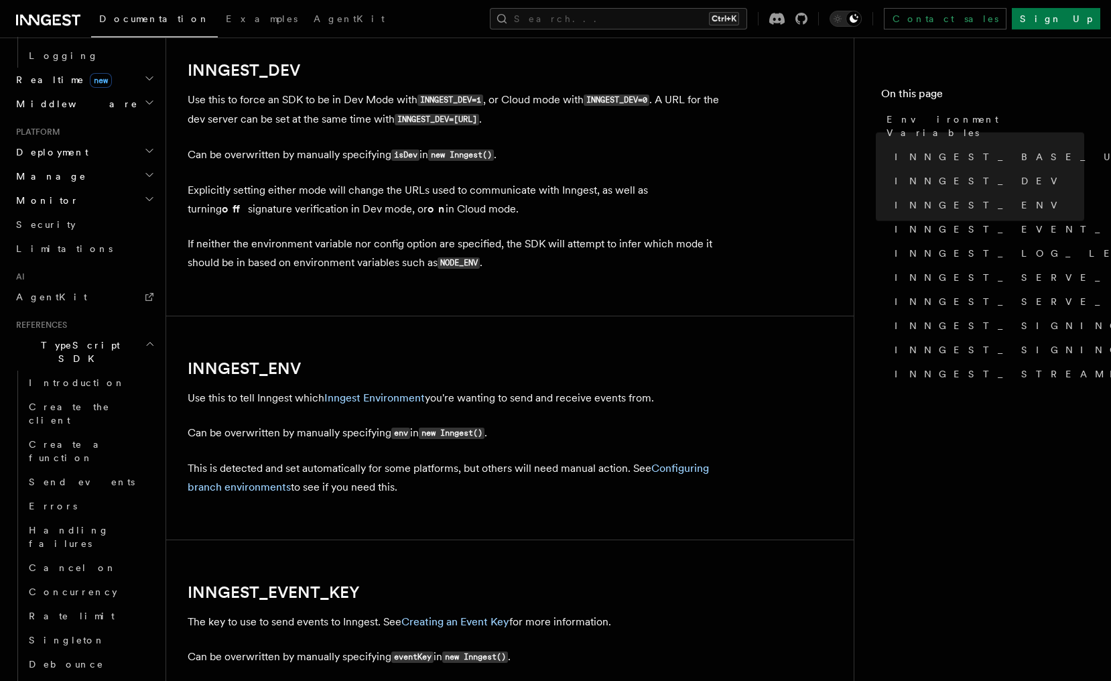
scroll to position [1009, 0]
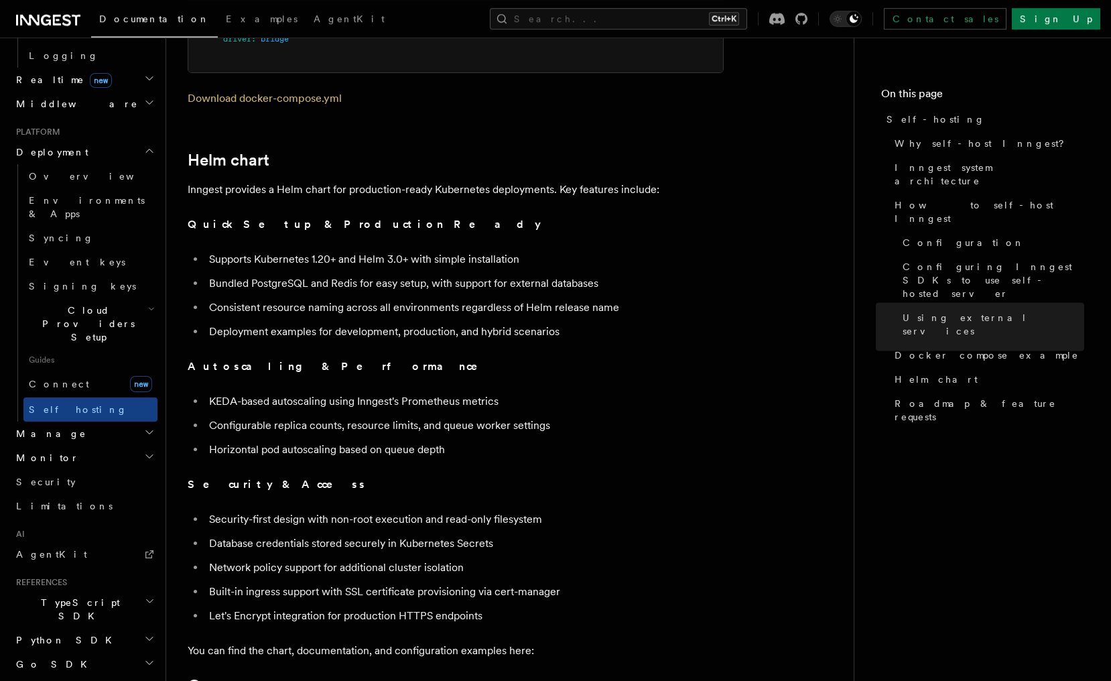
scroll to position [4513, 0]
click at [255, 678] on link "inngest/inngest-helm" at bounding box center [248, 684] width 121 height 13
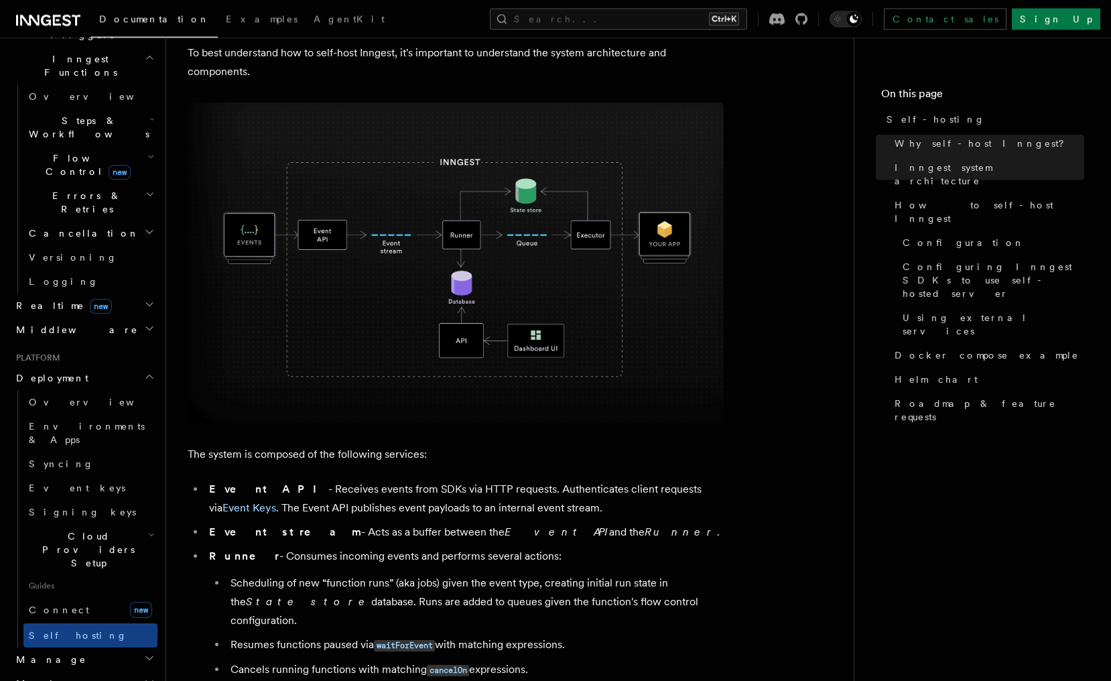
scroll to position [410, 0]
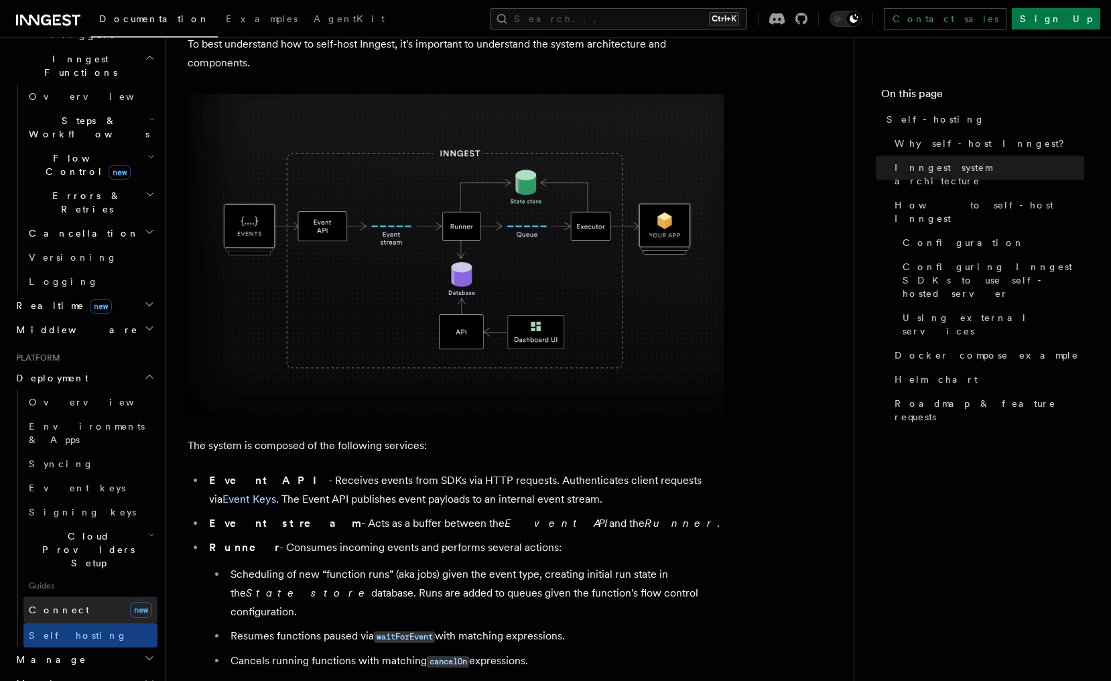
click at [74, 597] on link "Connect new" at bounding box center [90, 610] width 134 height 27
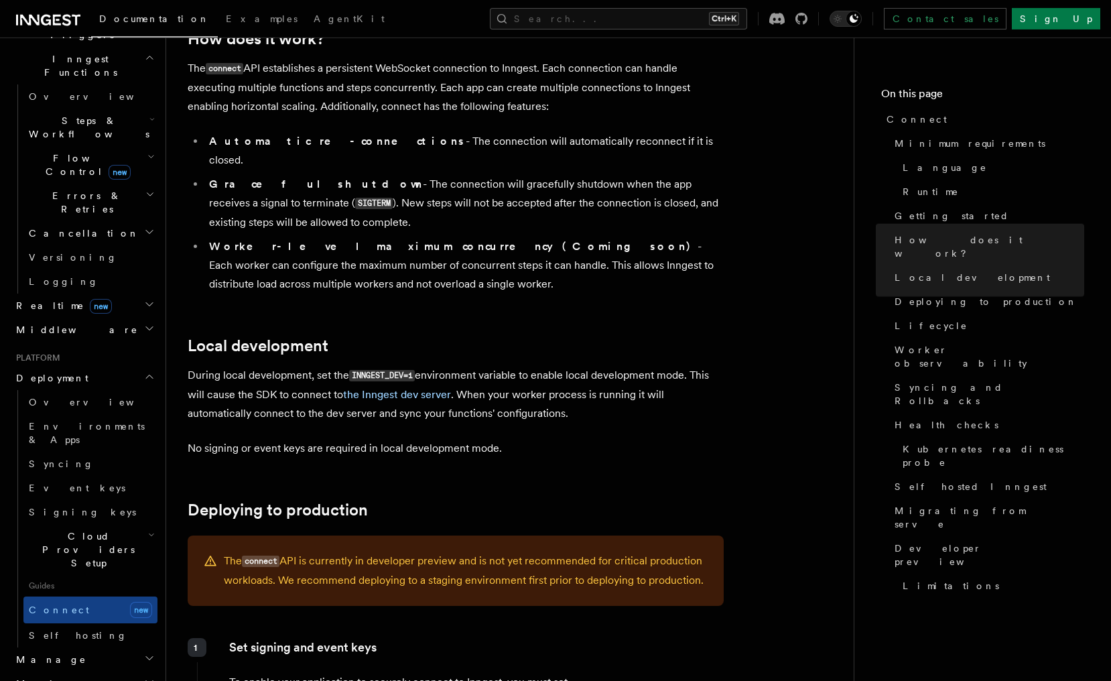
scroll to position [1436, 0]
click at [97, 623] on link "Self hosting" at bounding box center [90, 635] width 134 height 24
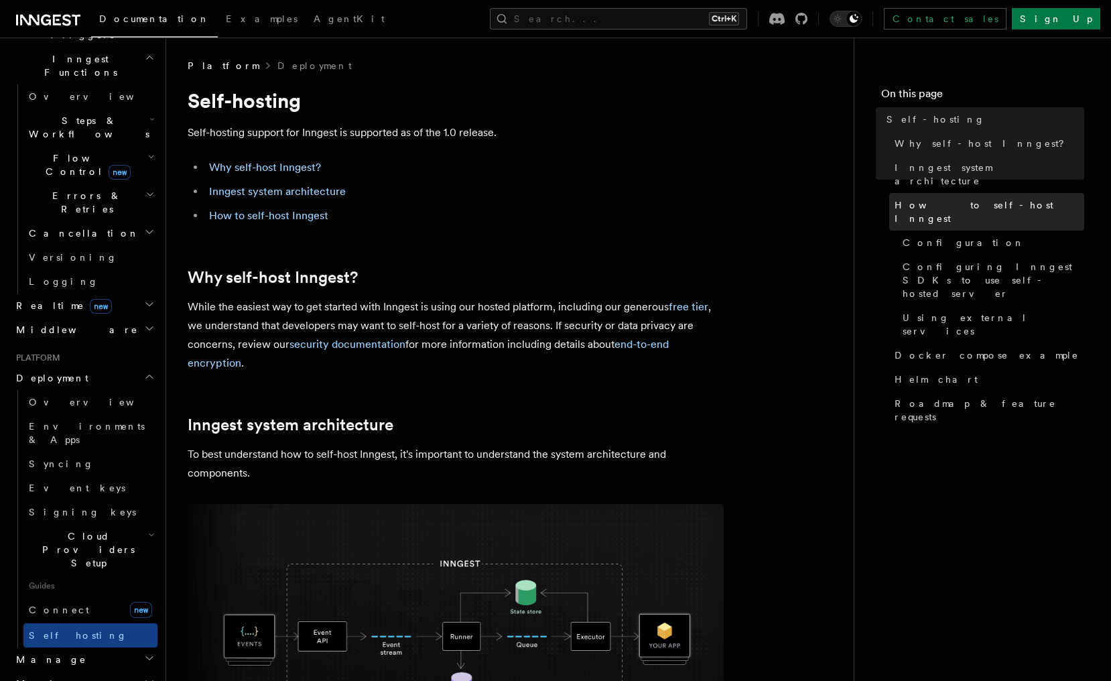
click at [948, 198] on span "How to self-host Inngest" at bounding box center [990, 211] width 190 height 27
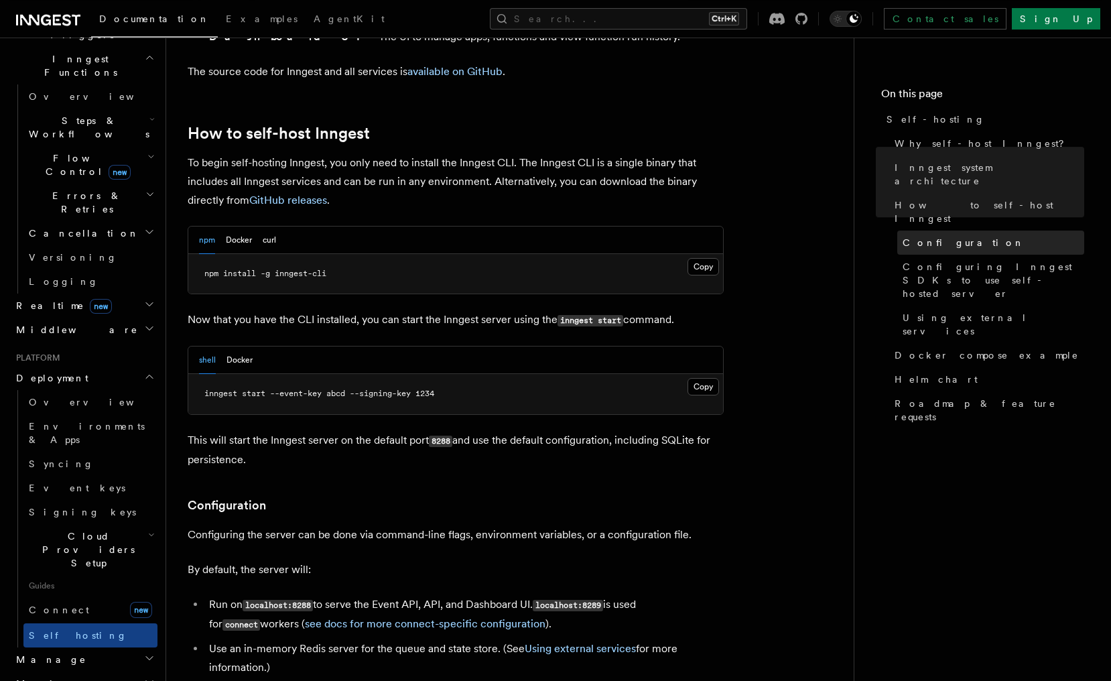
click at [945, 236] on span "Configuration" at bounding box center [964, 242] width 122 height 13
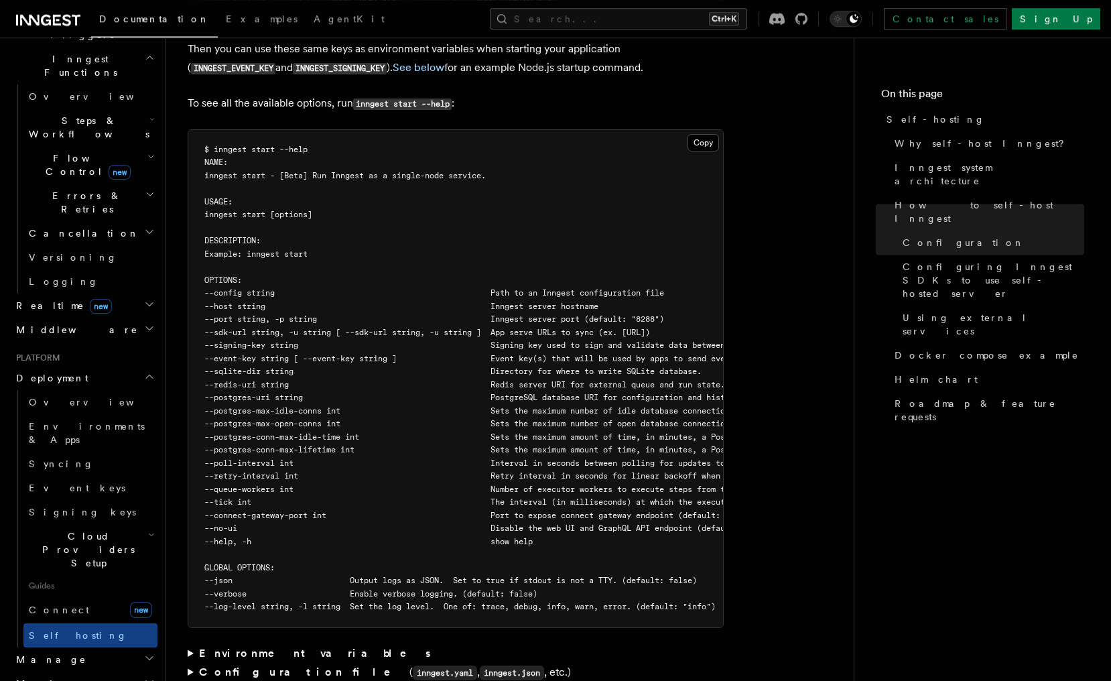
scroll to position [2283, 0]
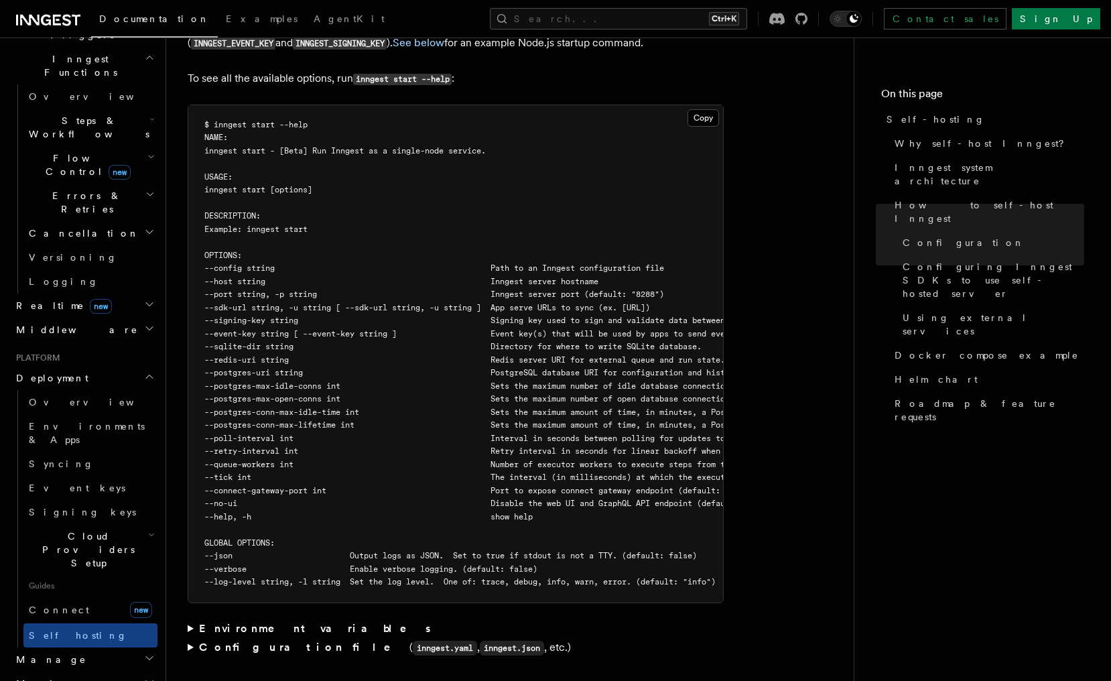
click at [274, 622] on strong "Environment variables" at bounding box center [316, 628] width 234 height 13
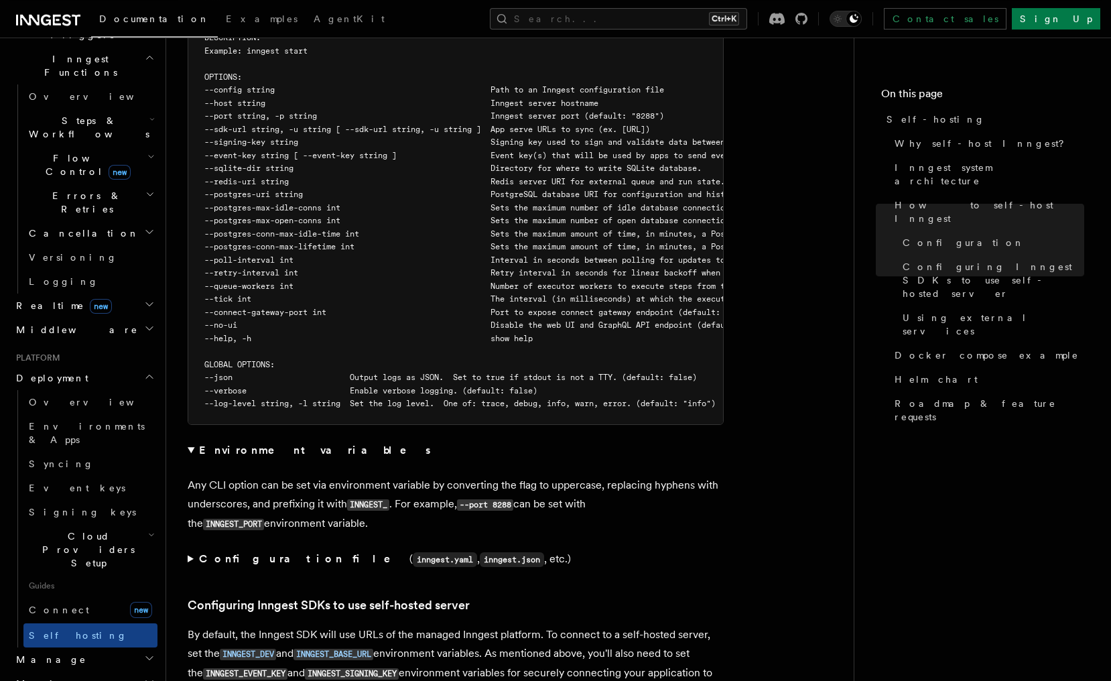
scroll to position [2488, 0]
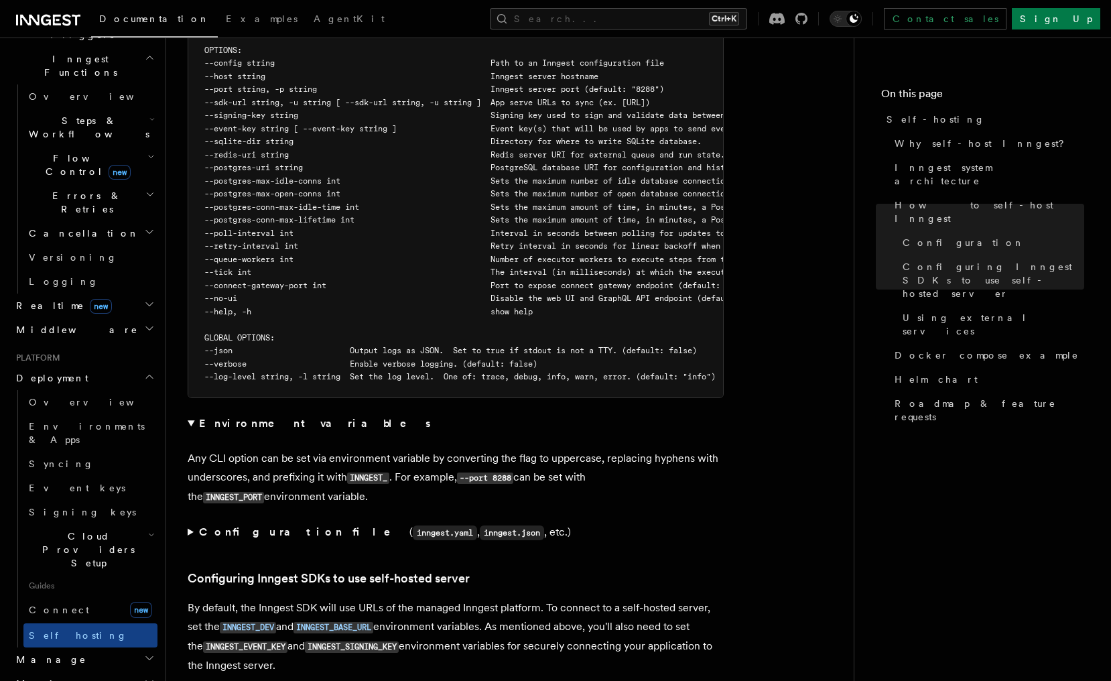
click at [280, 526] on strong "Configuration file" at bounding box center [304, 532] width 210 height 13
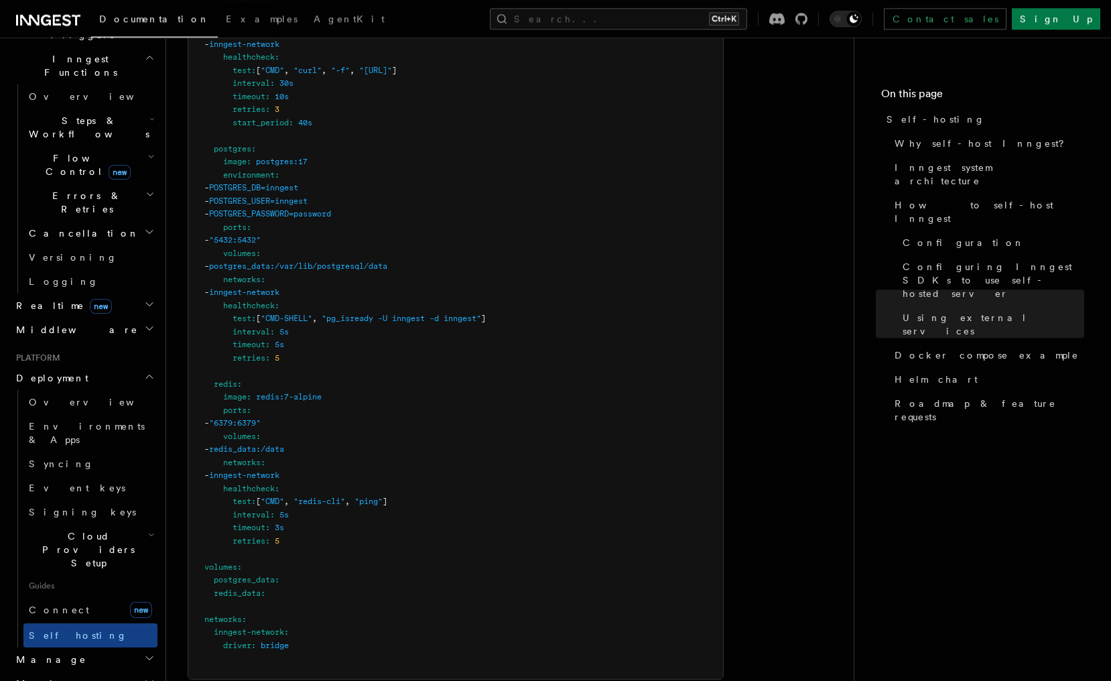
scroll to position [4197, 0]
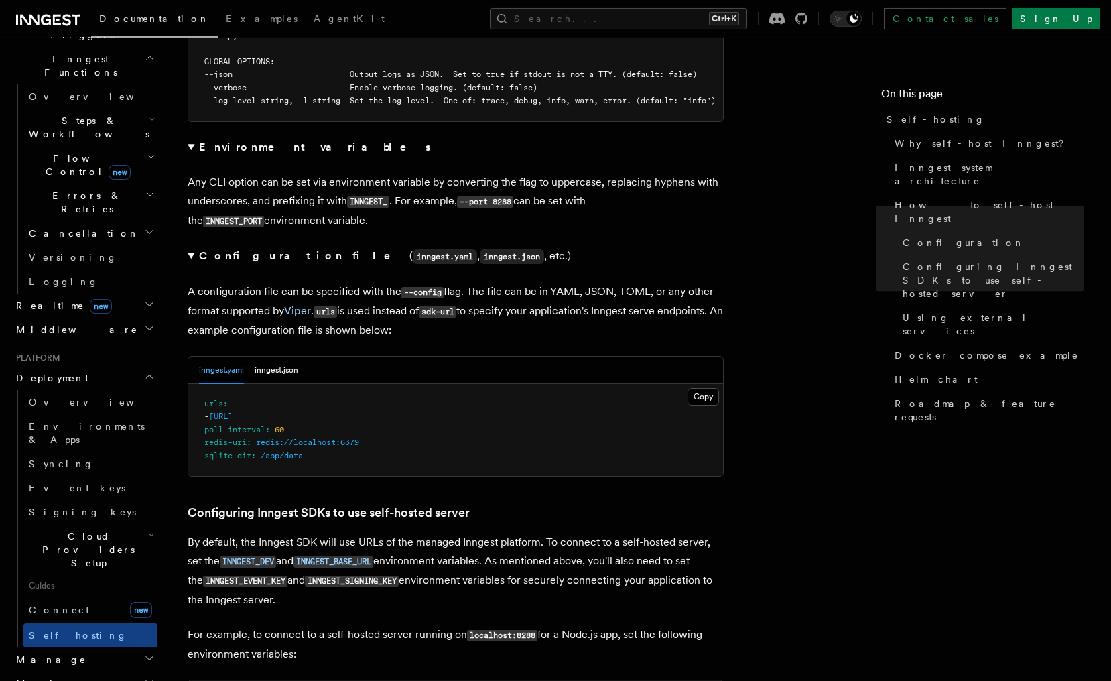
scroll to position [2761, 0]
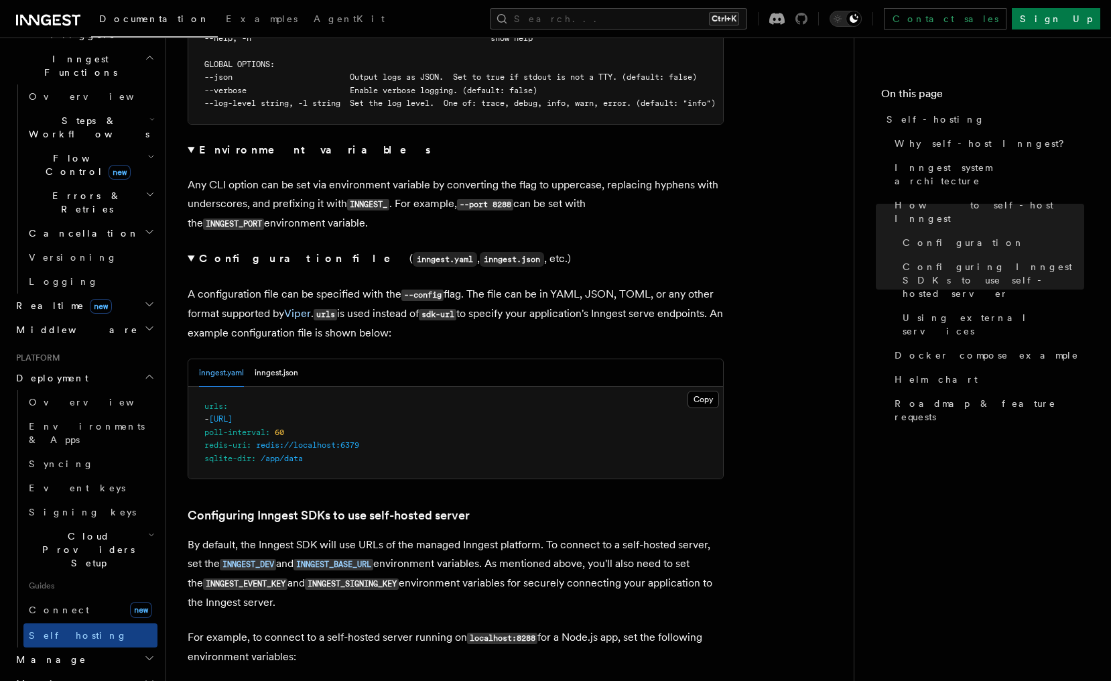
click at [808, 21] on icon at bounding box center [802, 19] width 12 height 12
click at [246, 559] on code "INNGEST_DEV" at bounding box center [248, 564] width 56 height 11
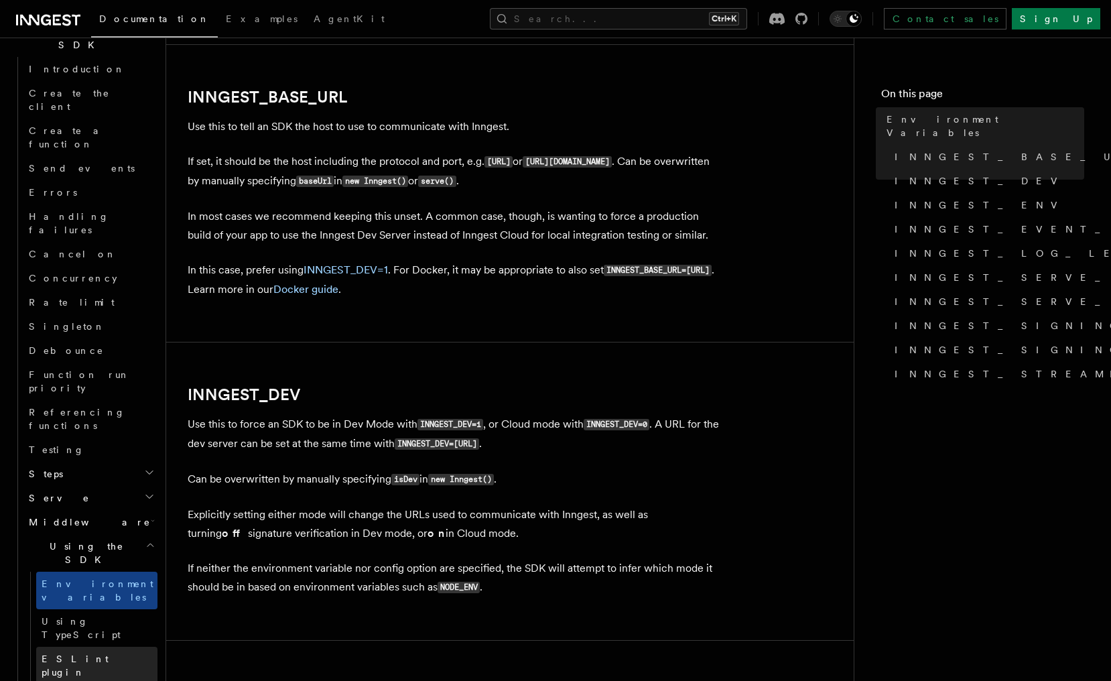
scroll to position [922, 0]
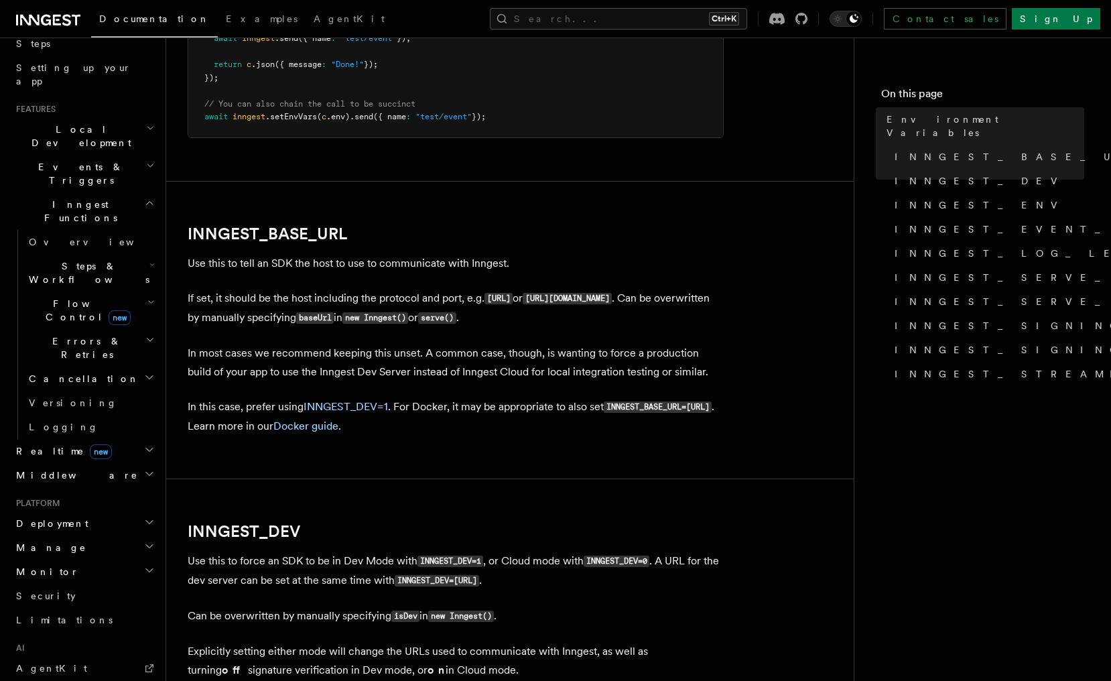
scroll to position [235, 0]
click at [151, 543] on icon "button" at bounding box center [149, 548] width 11 height 11
click at [144, 519] on icon "button" at bounding box center [149, 524] width 11 height 11
click at [144, 513] on h2 "Deployment" at bounding box center [84, 525] width 147 height 24
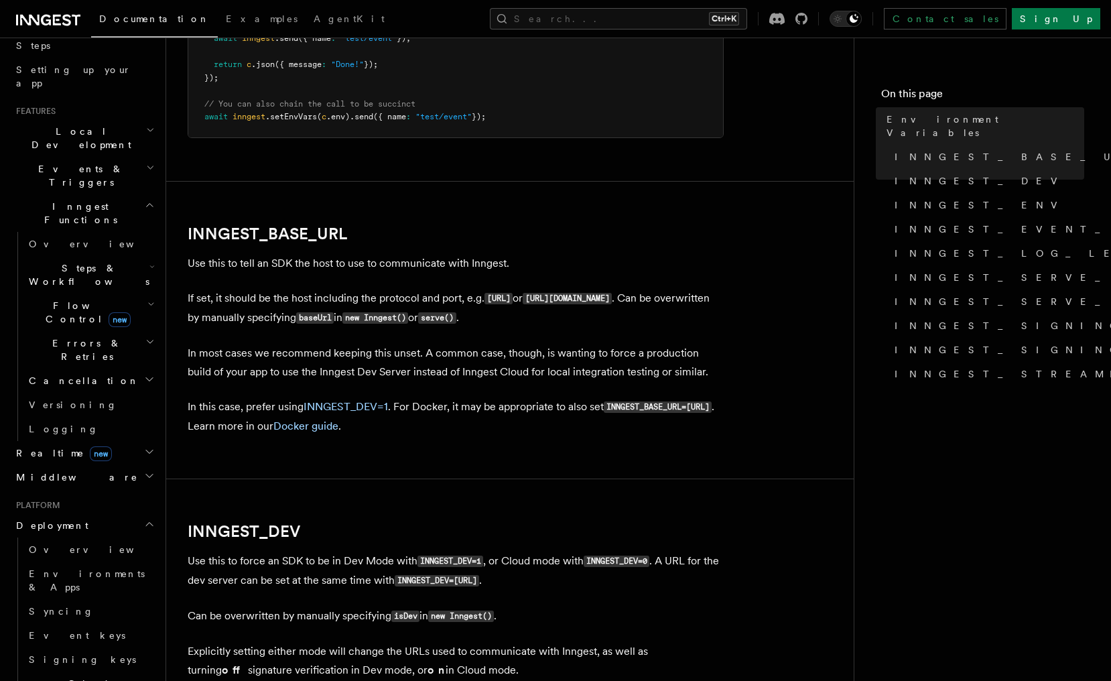
click at [144, 513] on h2 "Deployment" at bounding box center [84, 525] width 147 height 24
click at [144, 519] on icon "button" at bounding box center [149, 524] width 11 height 11
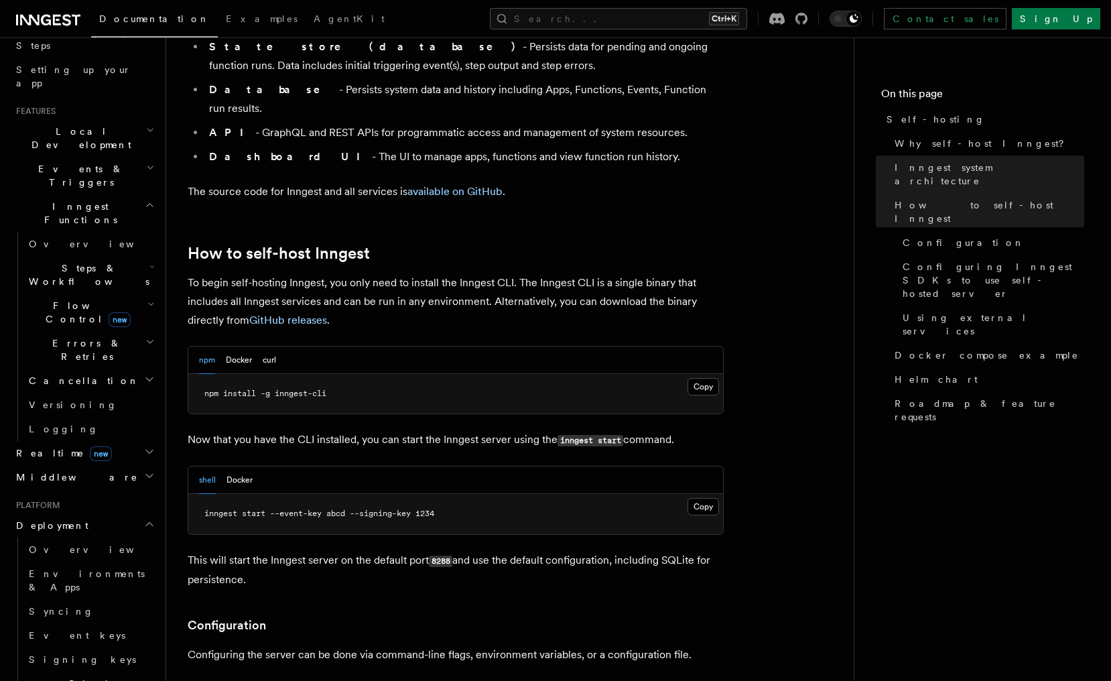
scroll to position [1162, 0]
click at [65, 630] on span "Event keys" at bounding box center [77, 635] width 97 height 11
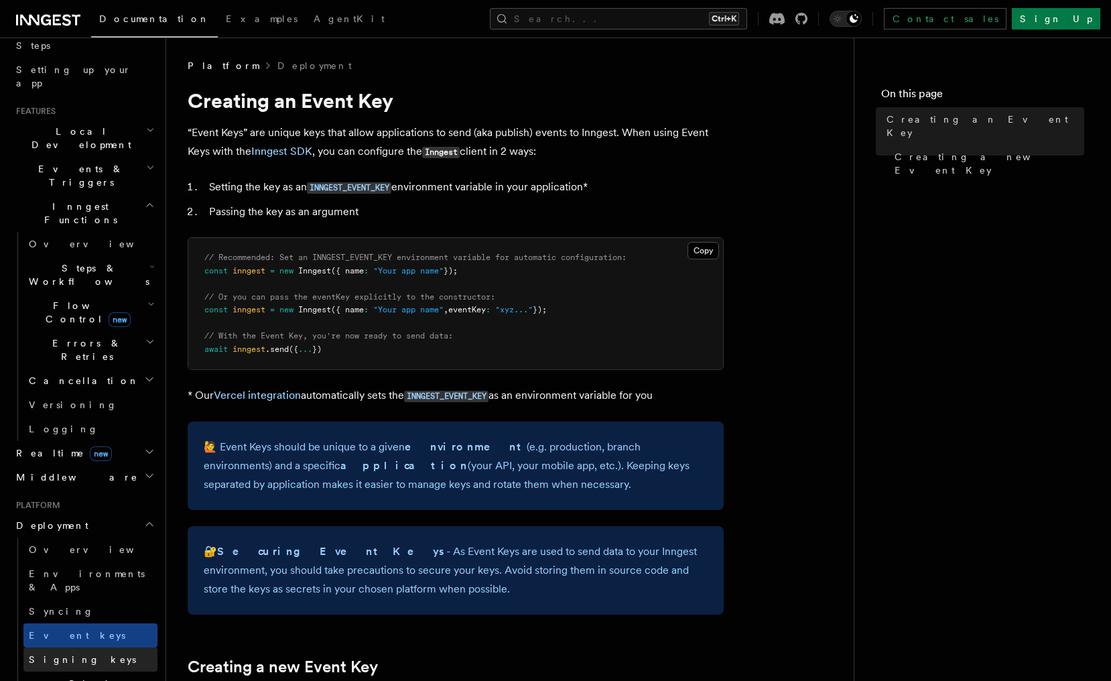
click at [64, 654] on span "Signing keys" at bounding box center [82, 659] width 107 height 11
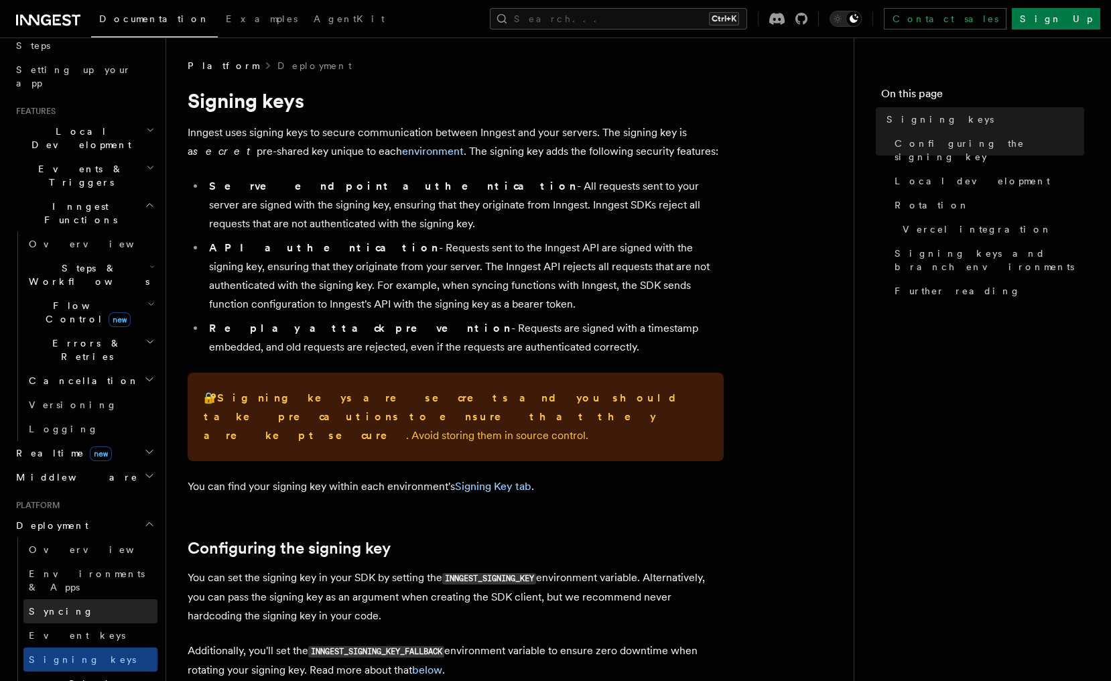
click at [86, 599] on link "Syncing" at bounding box center [90, 611] width 134 height 24
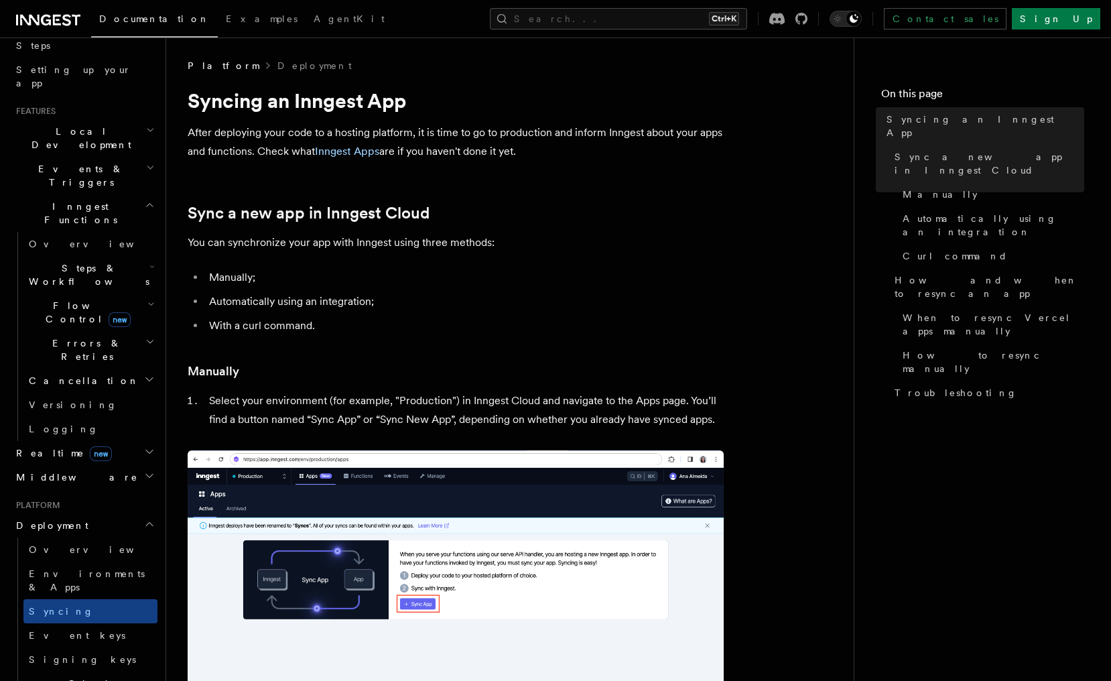
click at [105, 562] on link "Environments & Apps" at bounding box center [90, 581] width 134 height 38
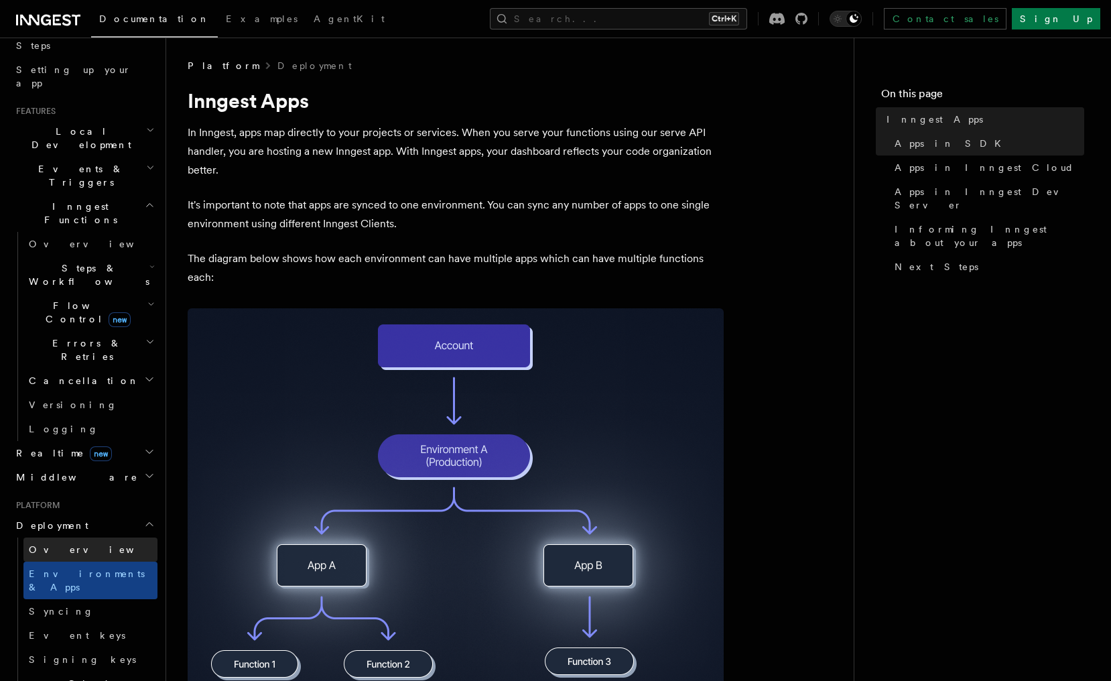
click at [113, 538] on link "Overview" at bounding box center [90, 550] width 134 height 24
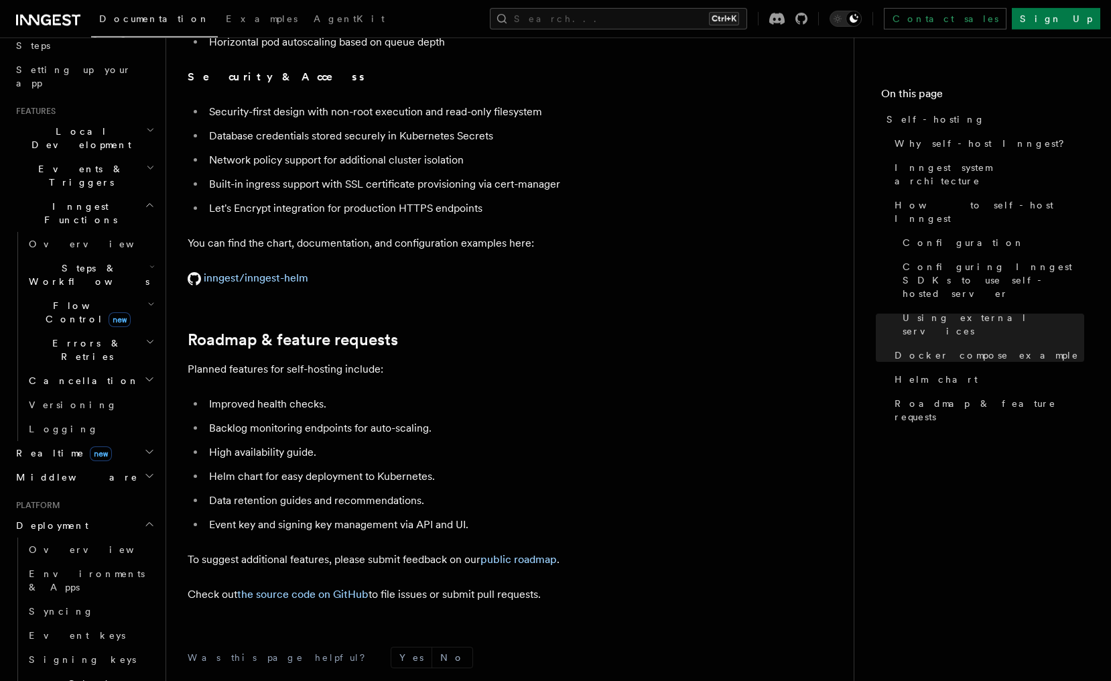
scroll to position [4923, 0]
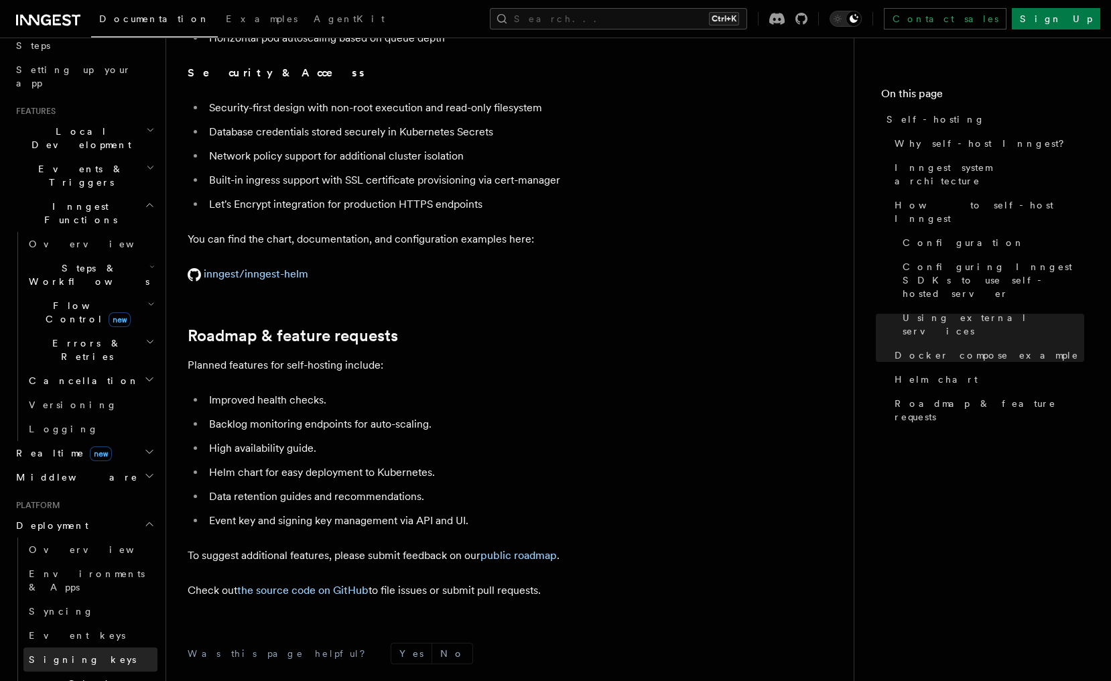
click at [139, 648] on link "Signing keys" at bounding box center [90, 660] width 134 height 24
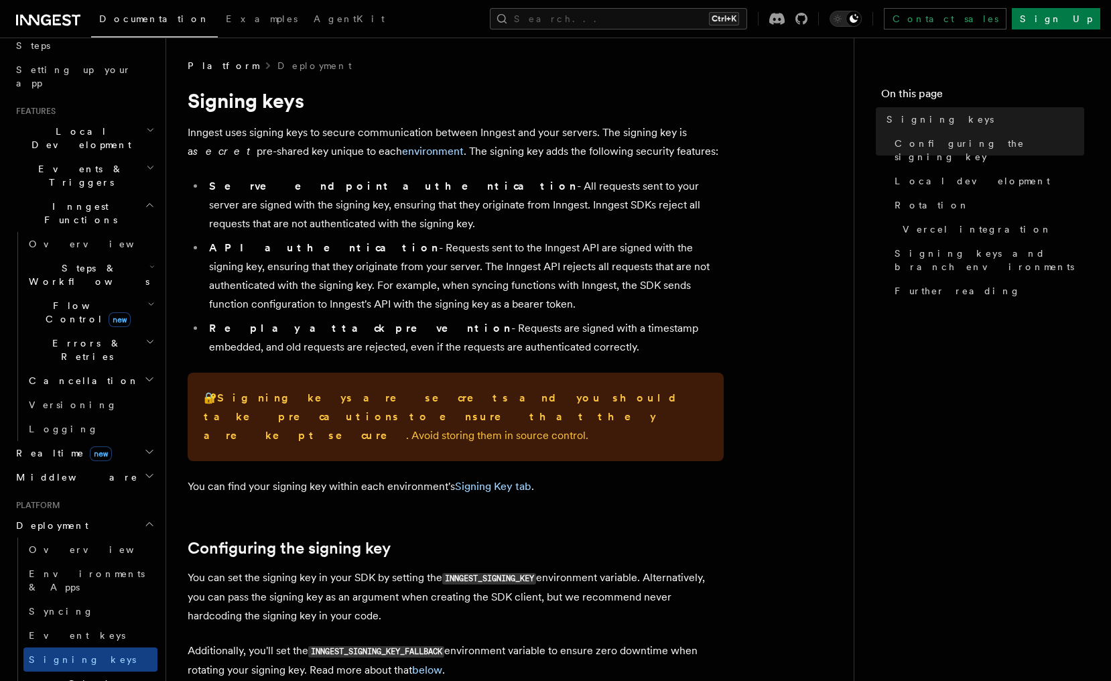
click at [148, 677] on icon "button" at bounding box center [151, 682] width 7 height 11
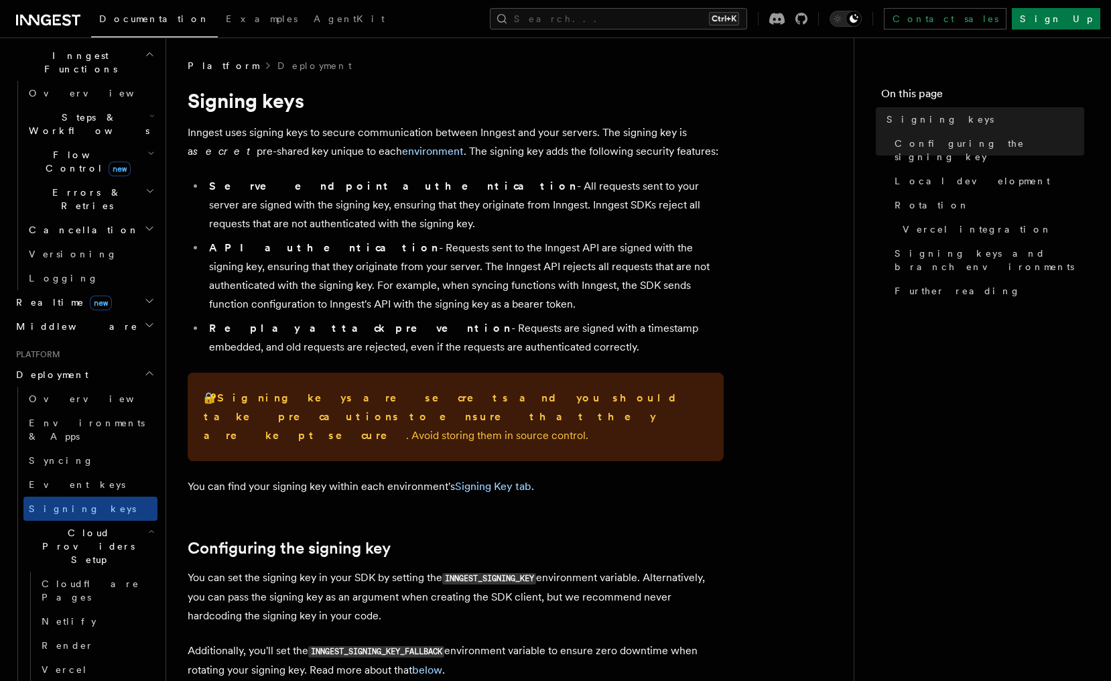
scroll to position [387, 0]
click at [90, 656] on link "Vercel" at bounding box center [96, 668] width 121 height 24
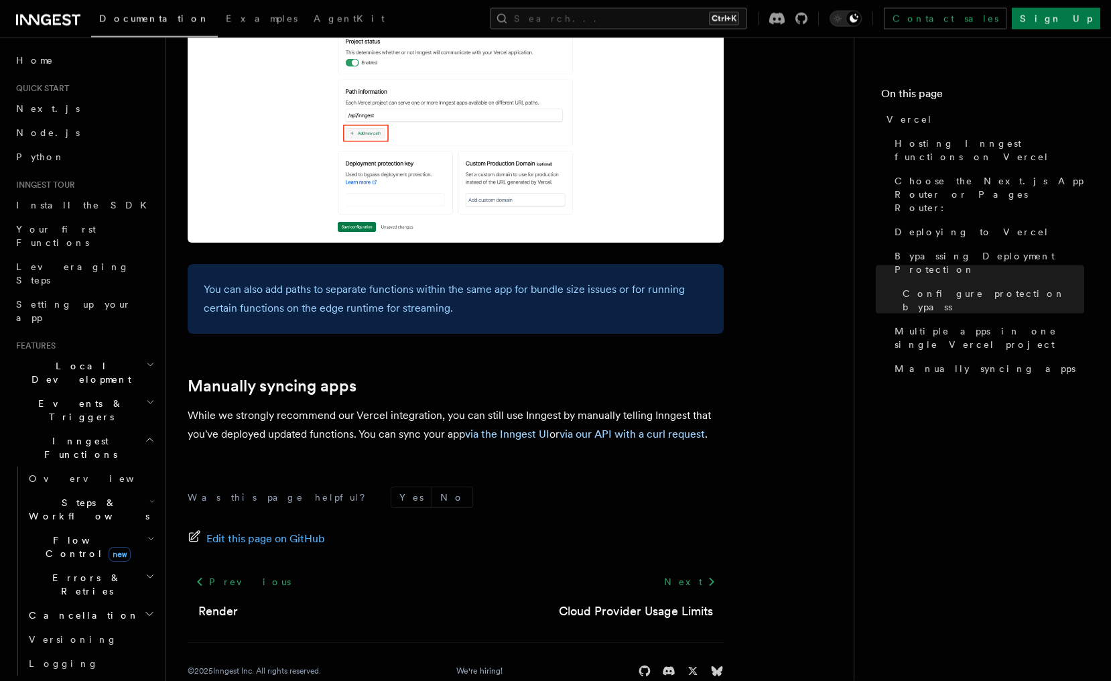
scroll to position [2154, 0]
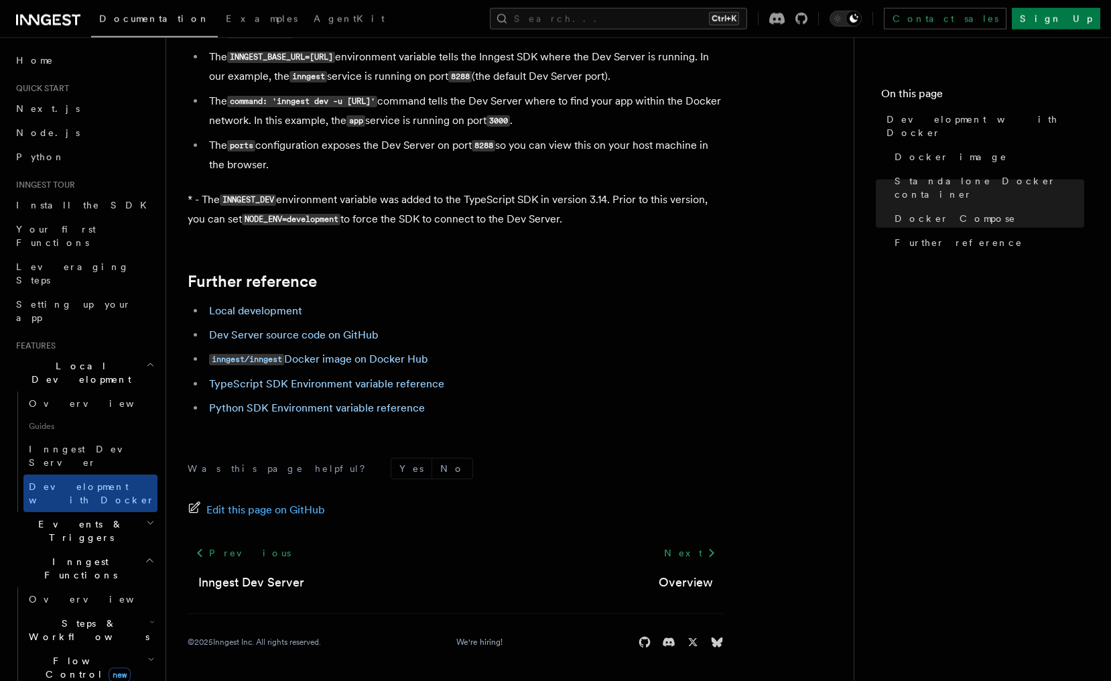
scroll to position [1296, 0]
click at [663, 642] on icon at bounding box center [668, 641] width 13 height 13
